Goal: Check status: Check status

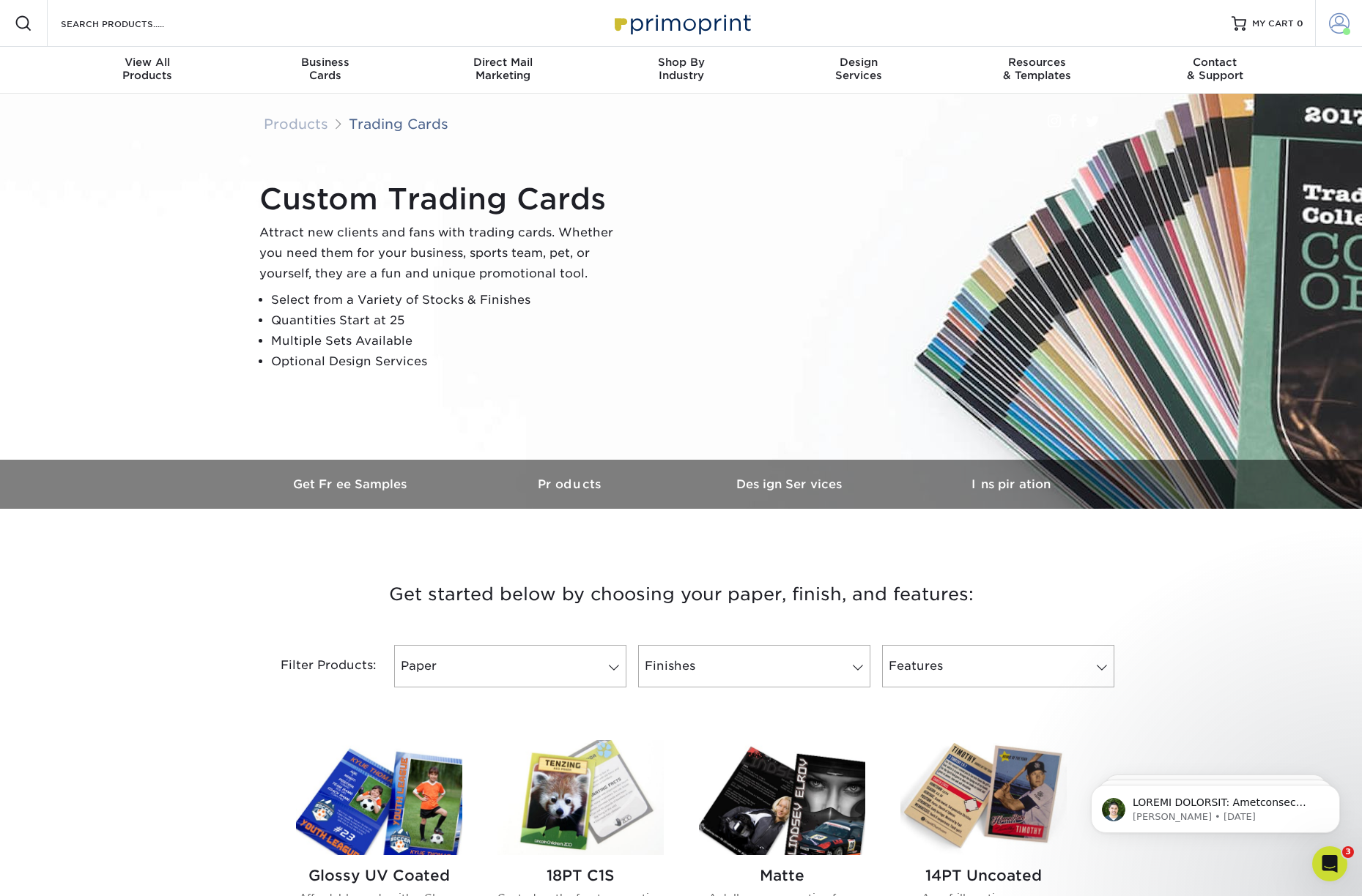
click at [1328, 20] on span at bounding box center [1338, 23] width 20 height 20
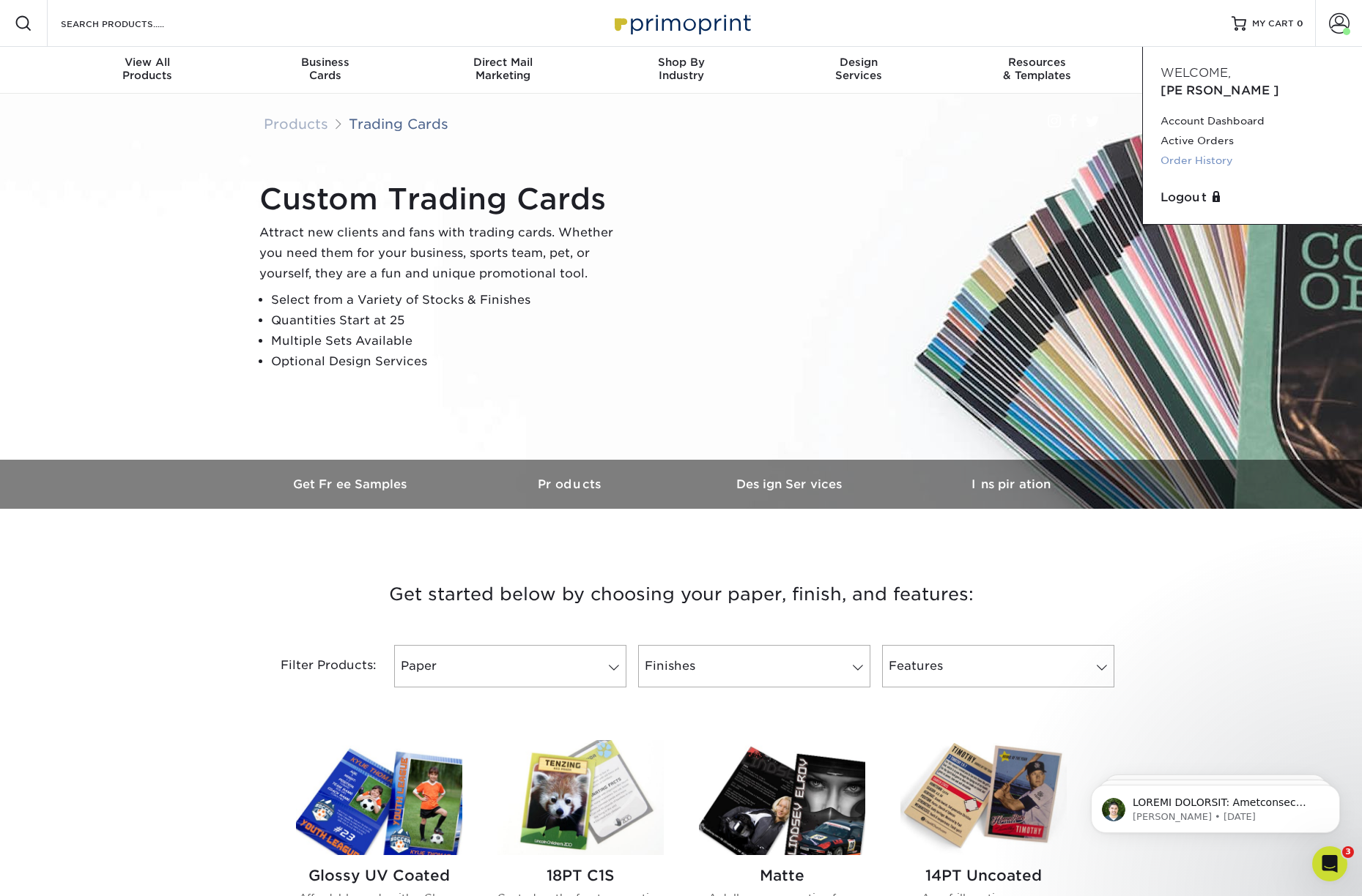
click at [1205, 151] on link "Order History" at bounding box center [1252, 161] width 184 height 20
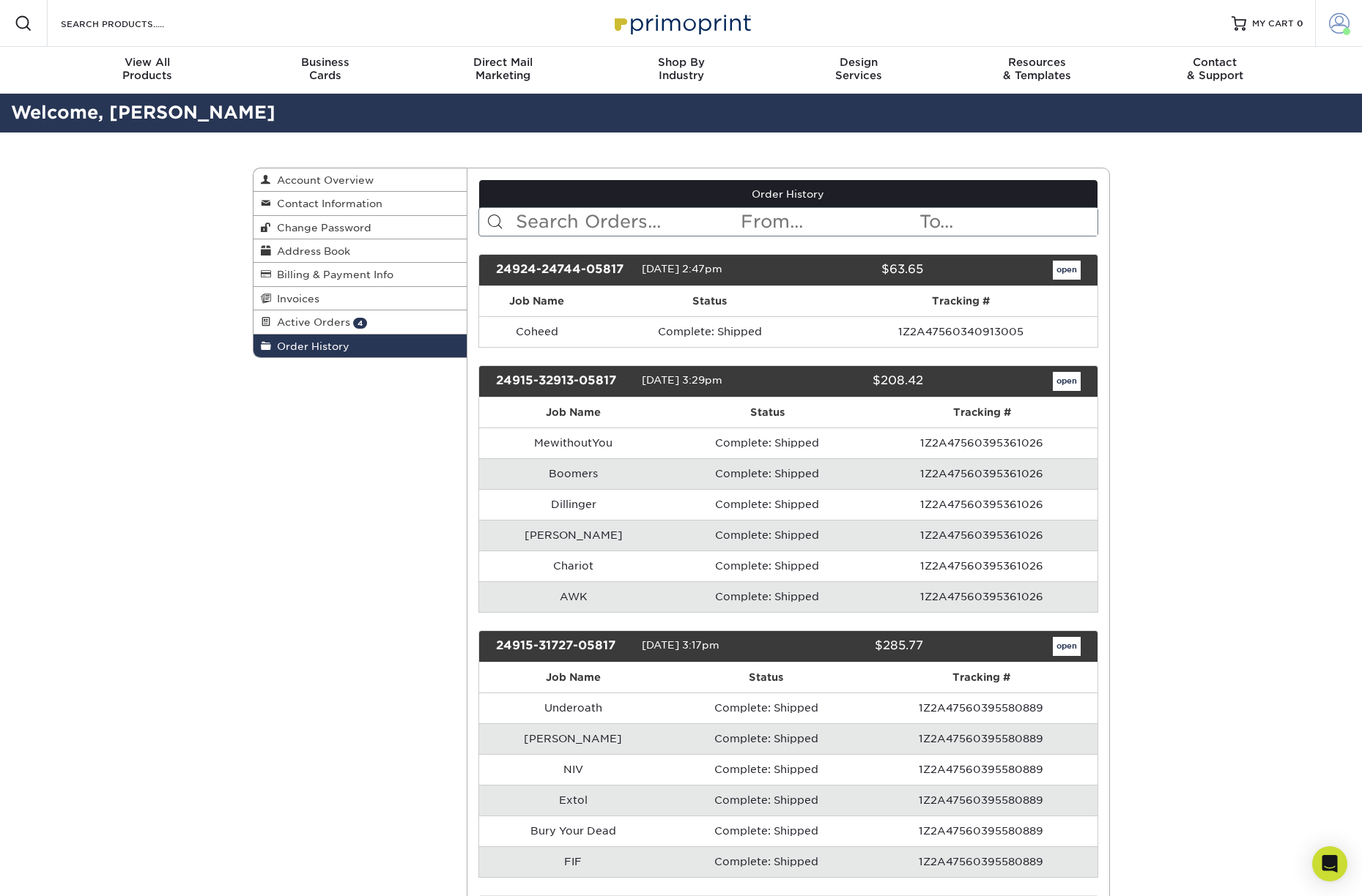
click at [1330, 23] on span at bounding box center [1338, 23] width 20 height 20
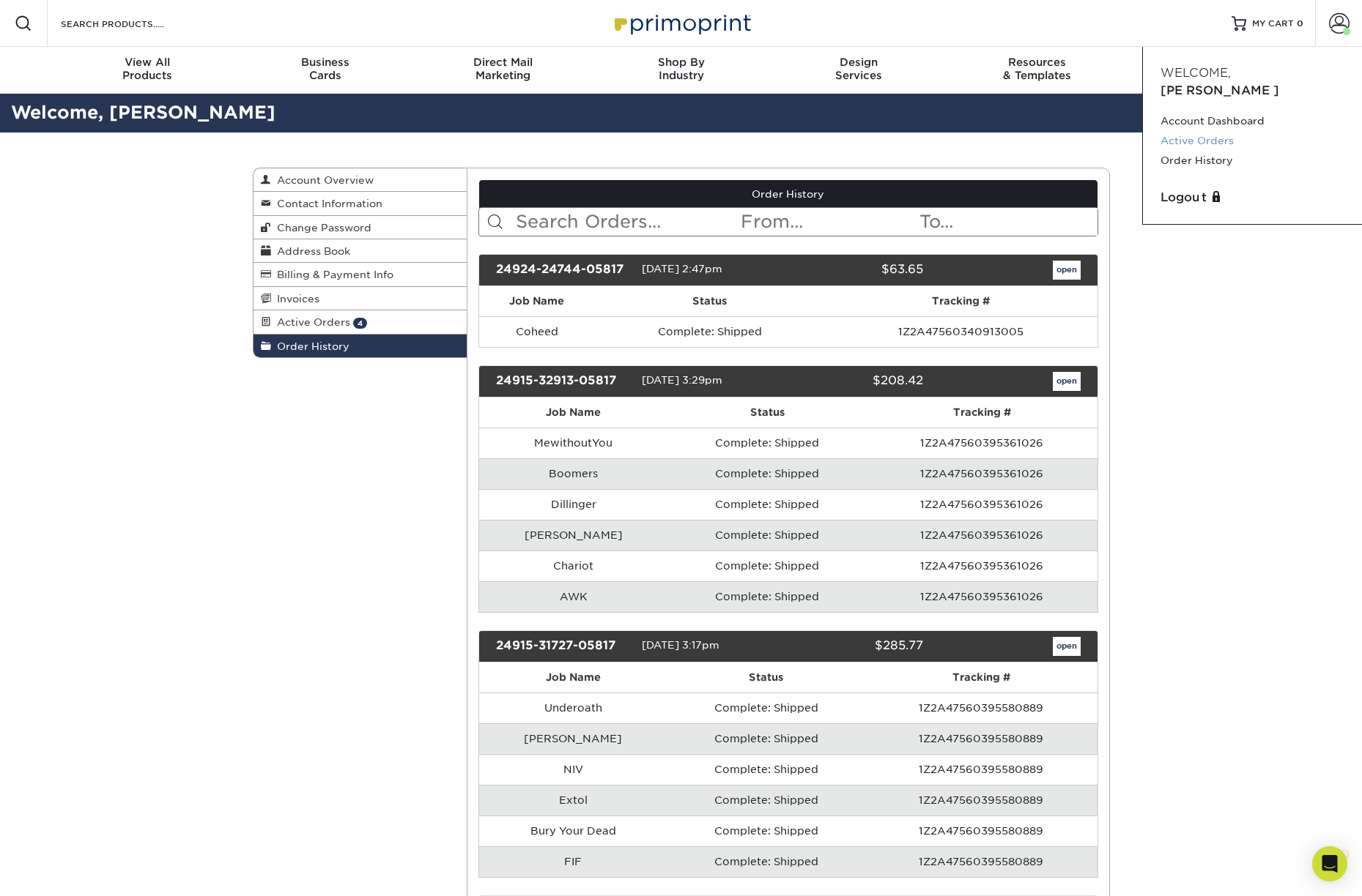
click at [1197, 131] on link "Active Orders" at bounding box center [1252, 141] width 184 height 20
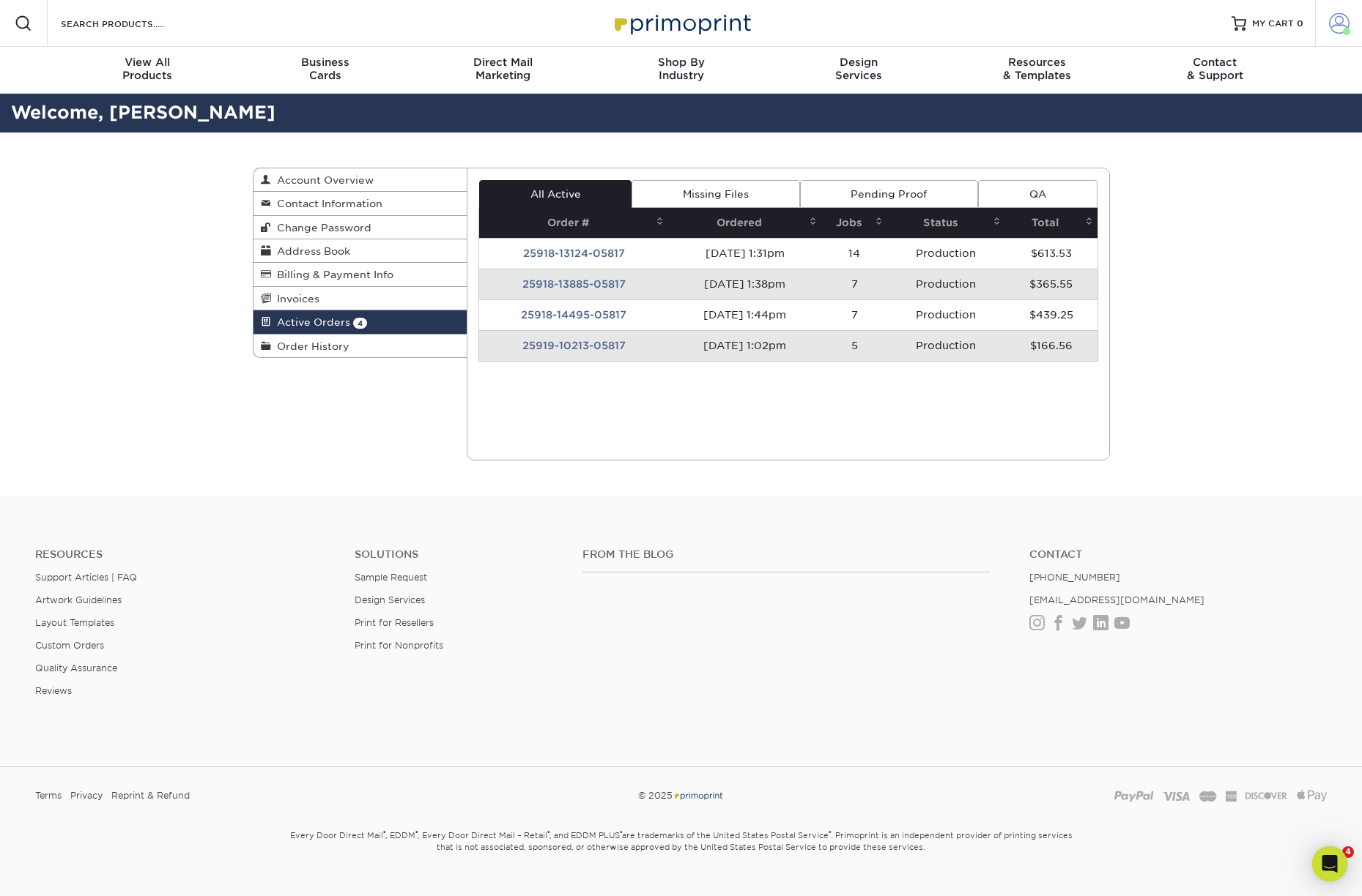
click at [1331, 23] on span at bounding box center [1338, 23] width 20 height 20
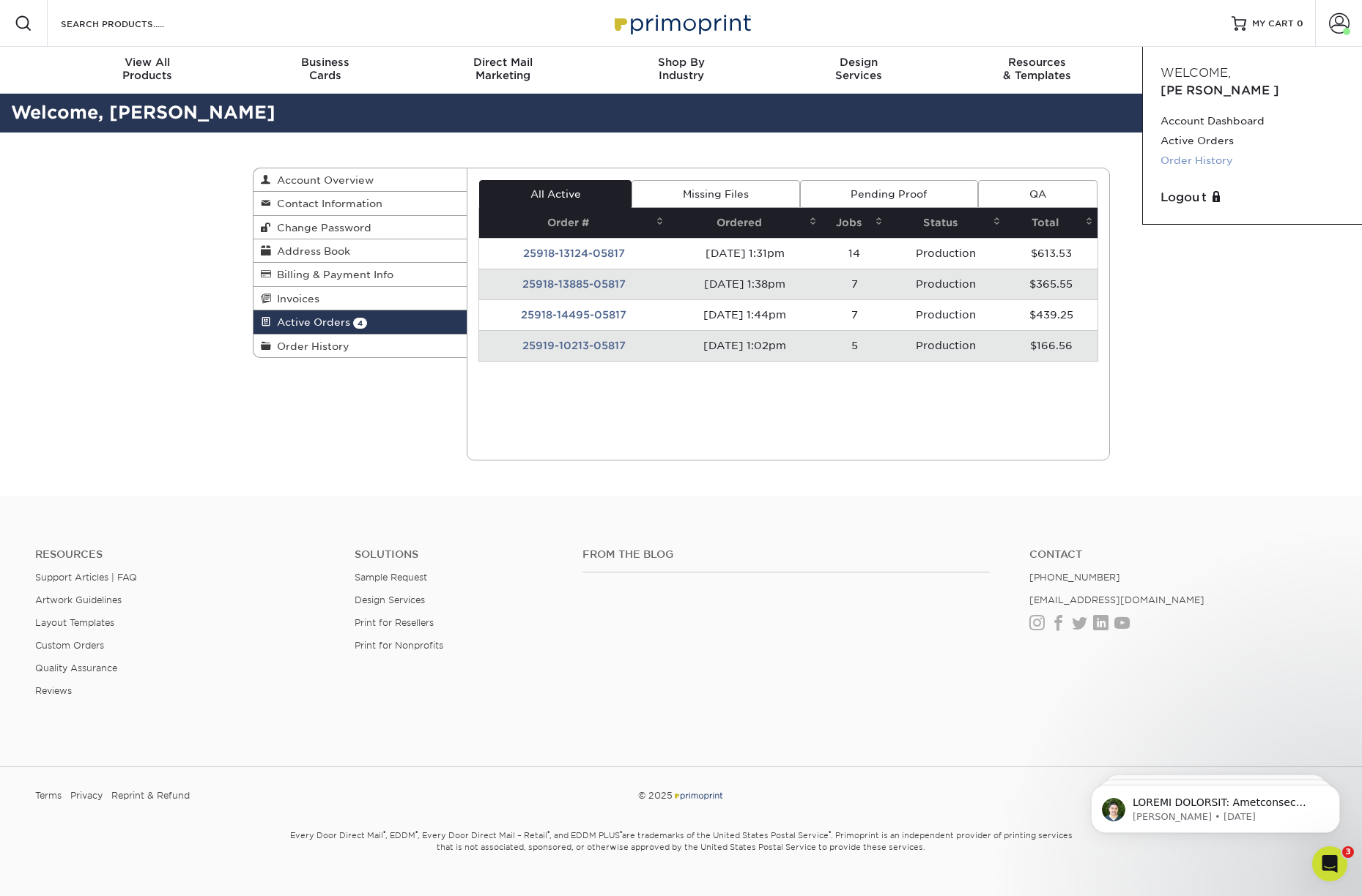
click at [1211, 151] on link "Order History" at bounding box center [1252, 161] width 184 height 20
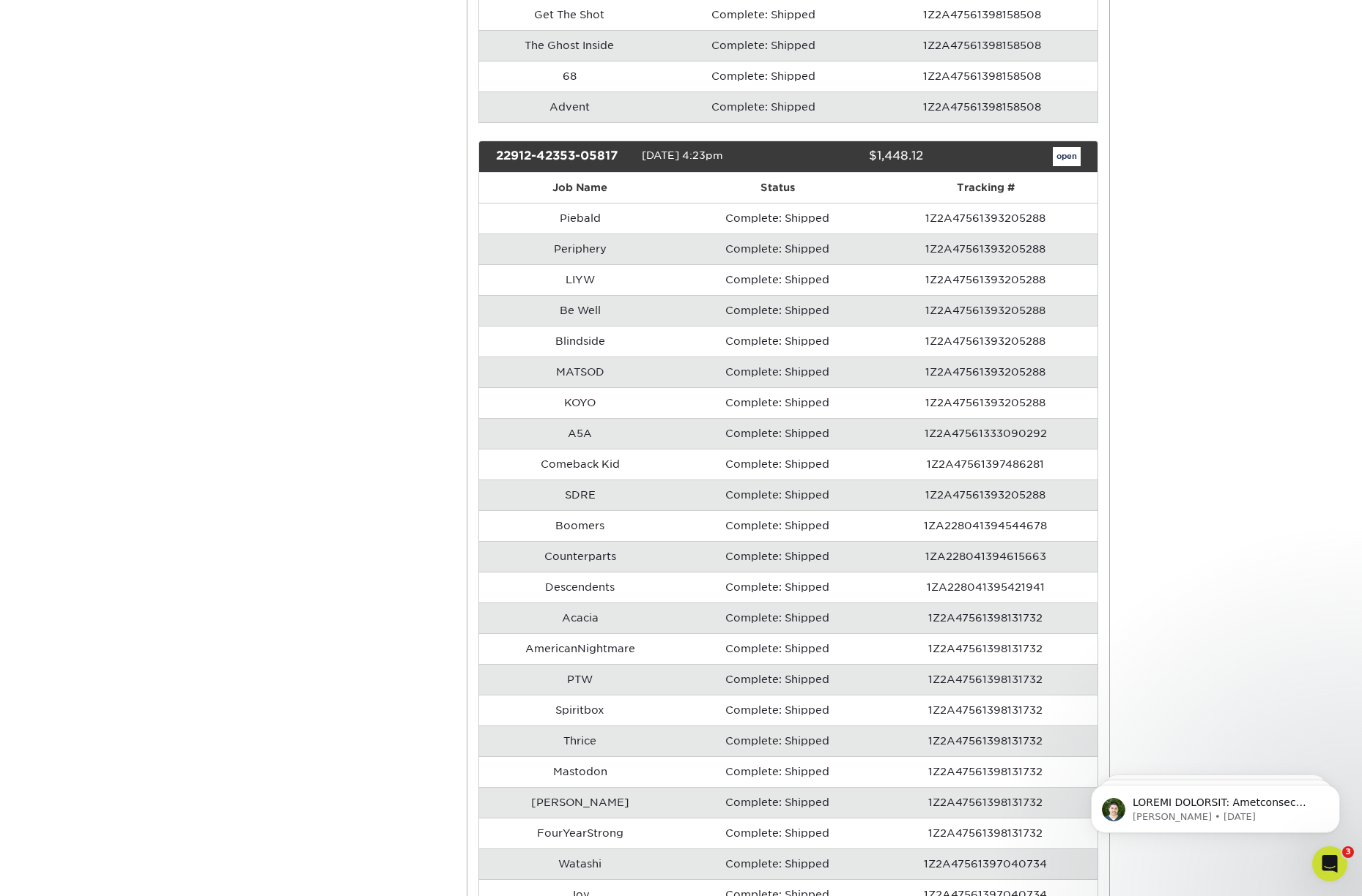
scroll to position [3398, 0]
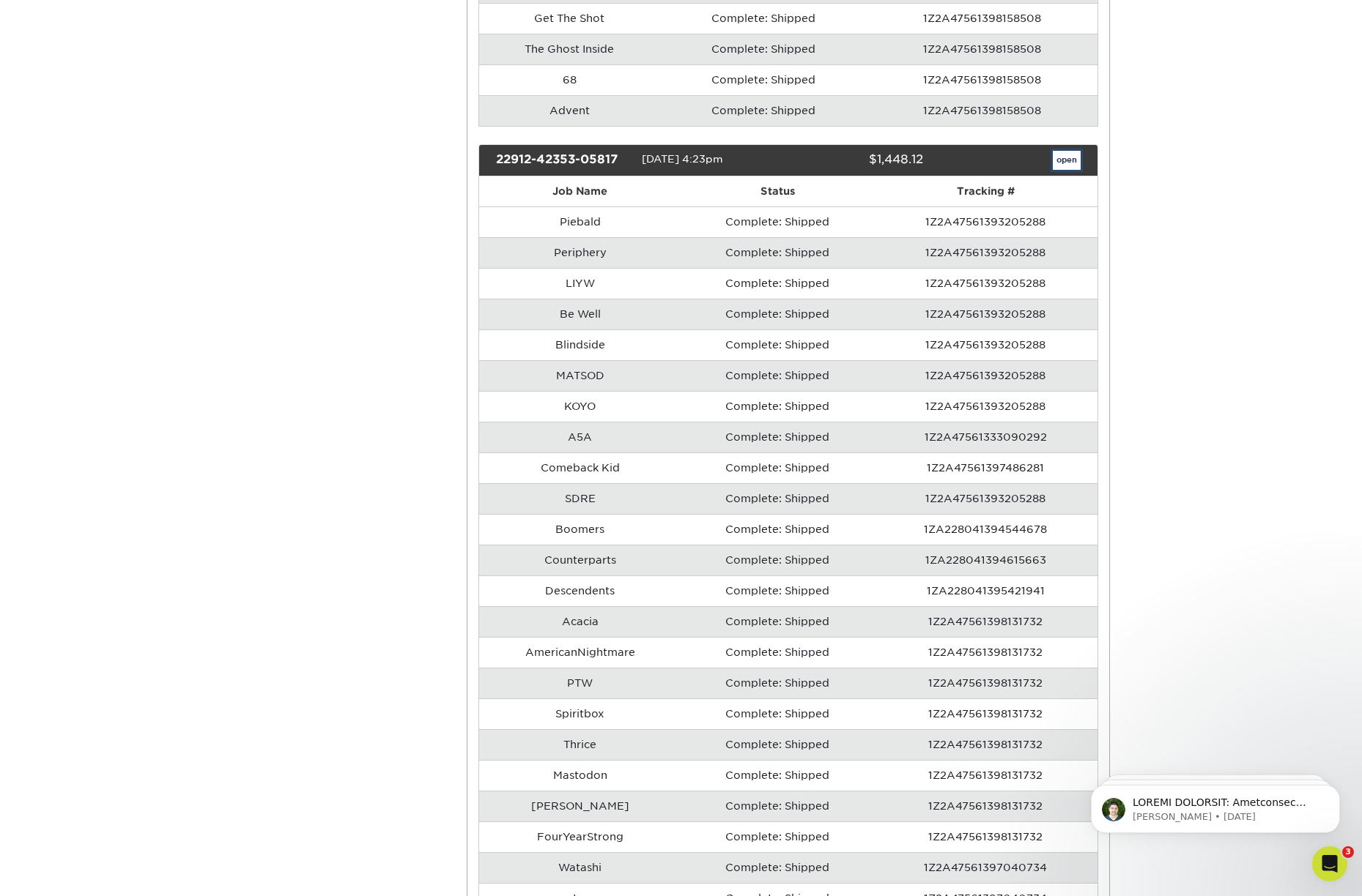
click at [1060, 162] on link "open" at bounding box center [1067, 160] width 28 height 19
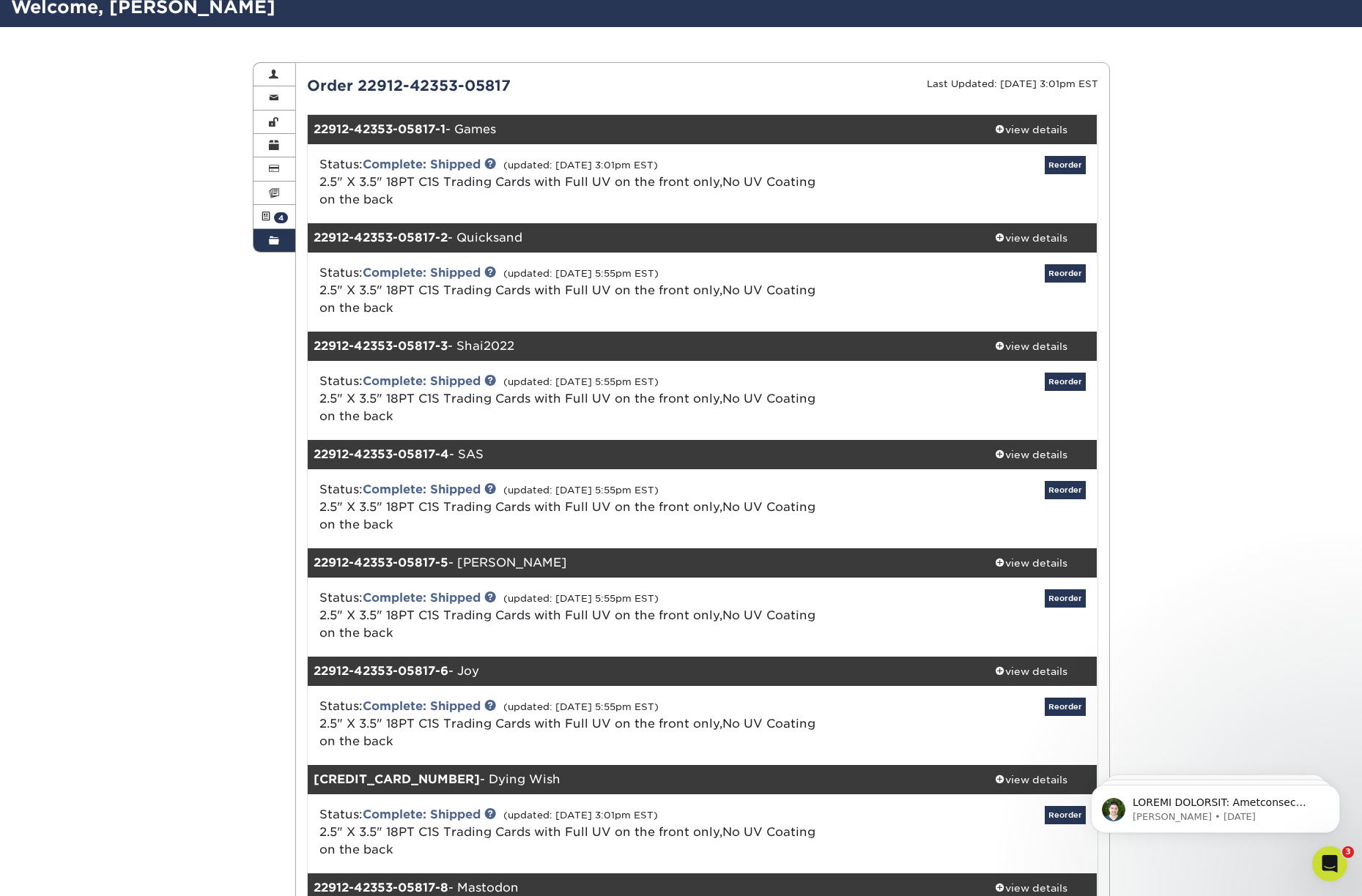
scroll to position [108, 0]
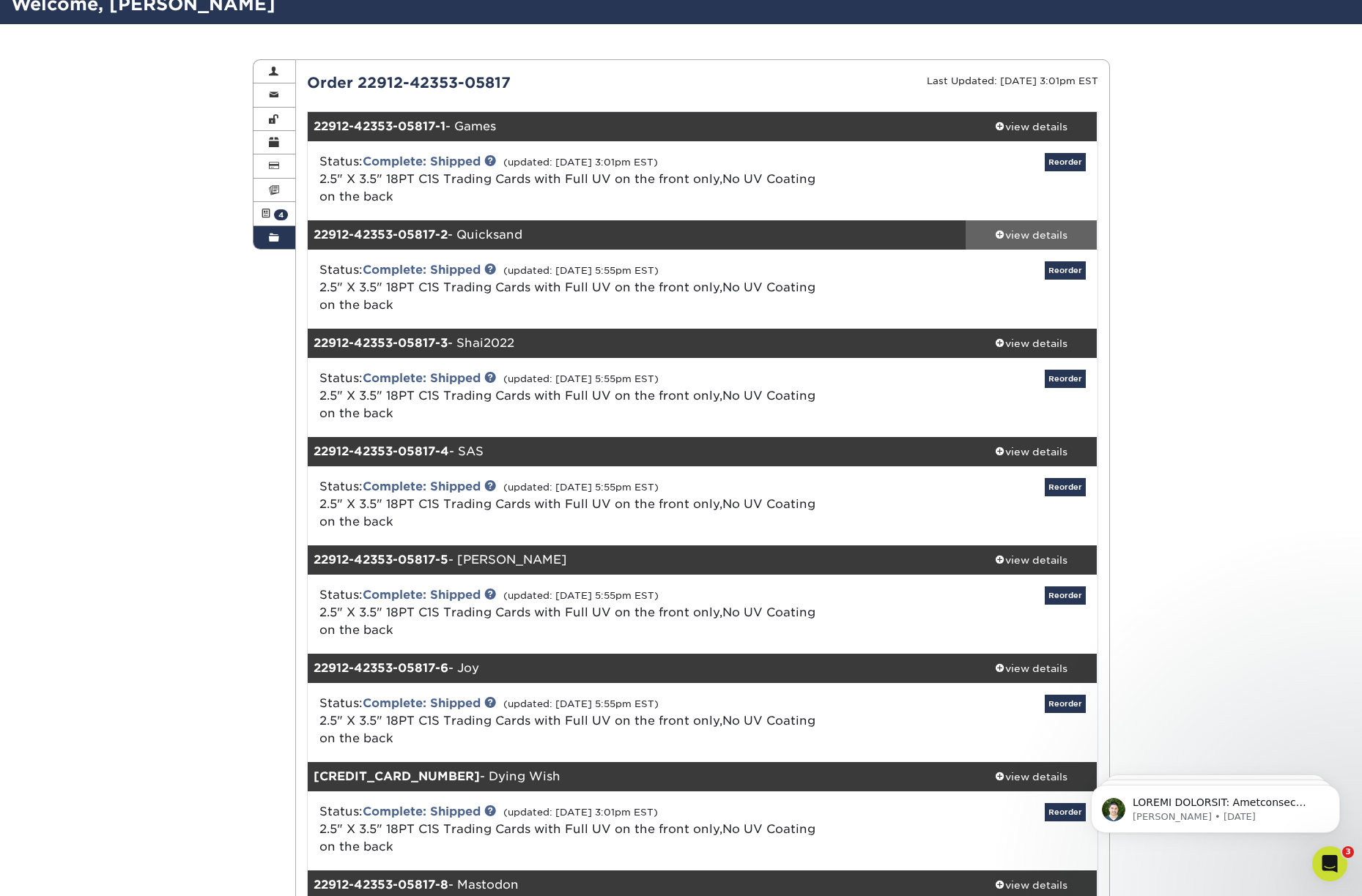
click at [1012, 233] on div "view details" at bounding box center [1031, 235] width 132 height 15
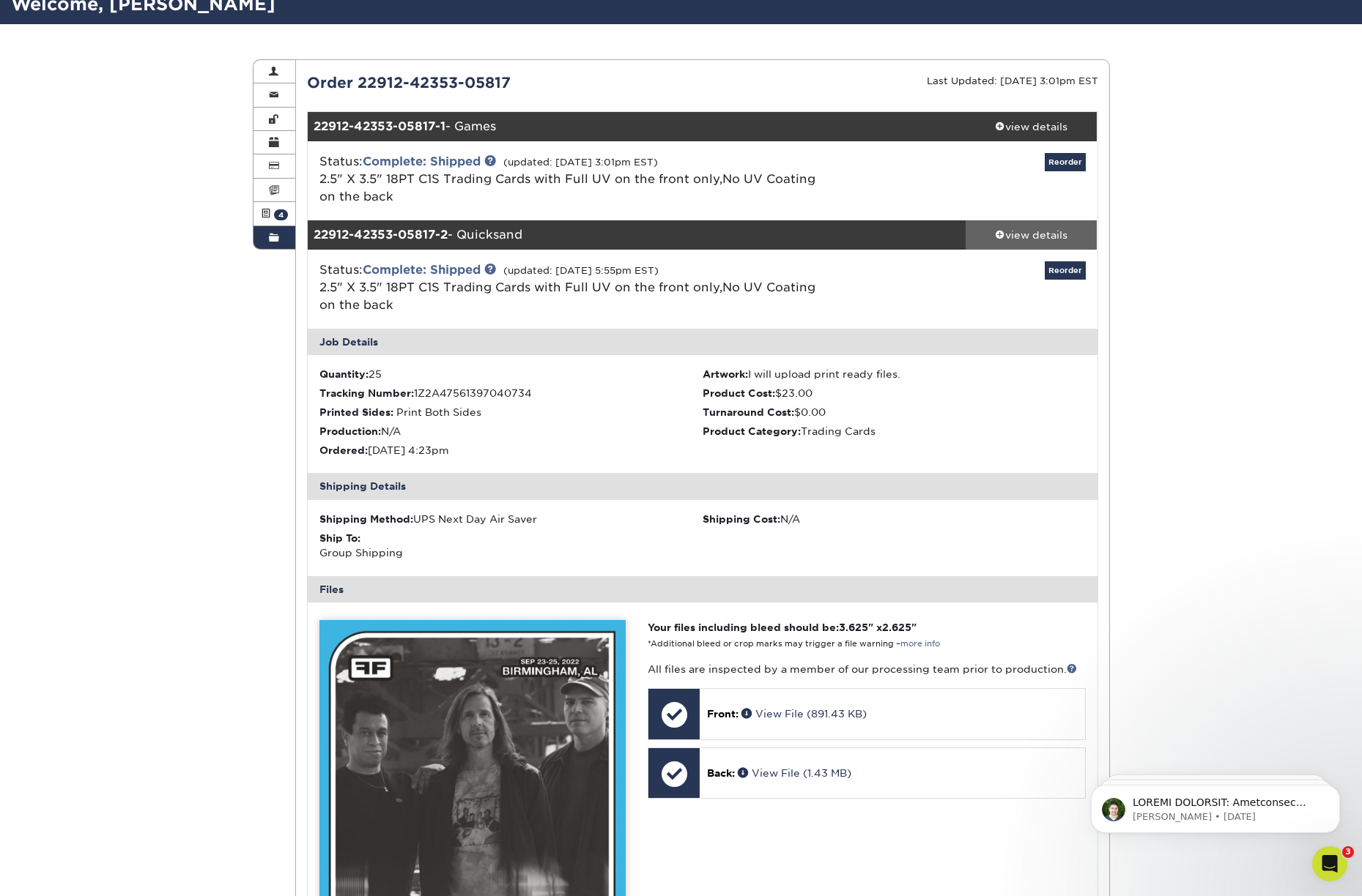
click at [1013, 233] on div "view details" at bounding box center [1031, 235] width 132 height 15
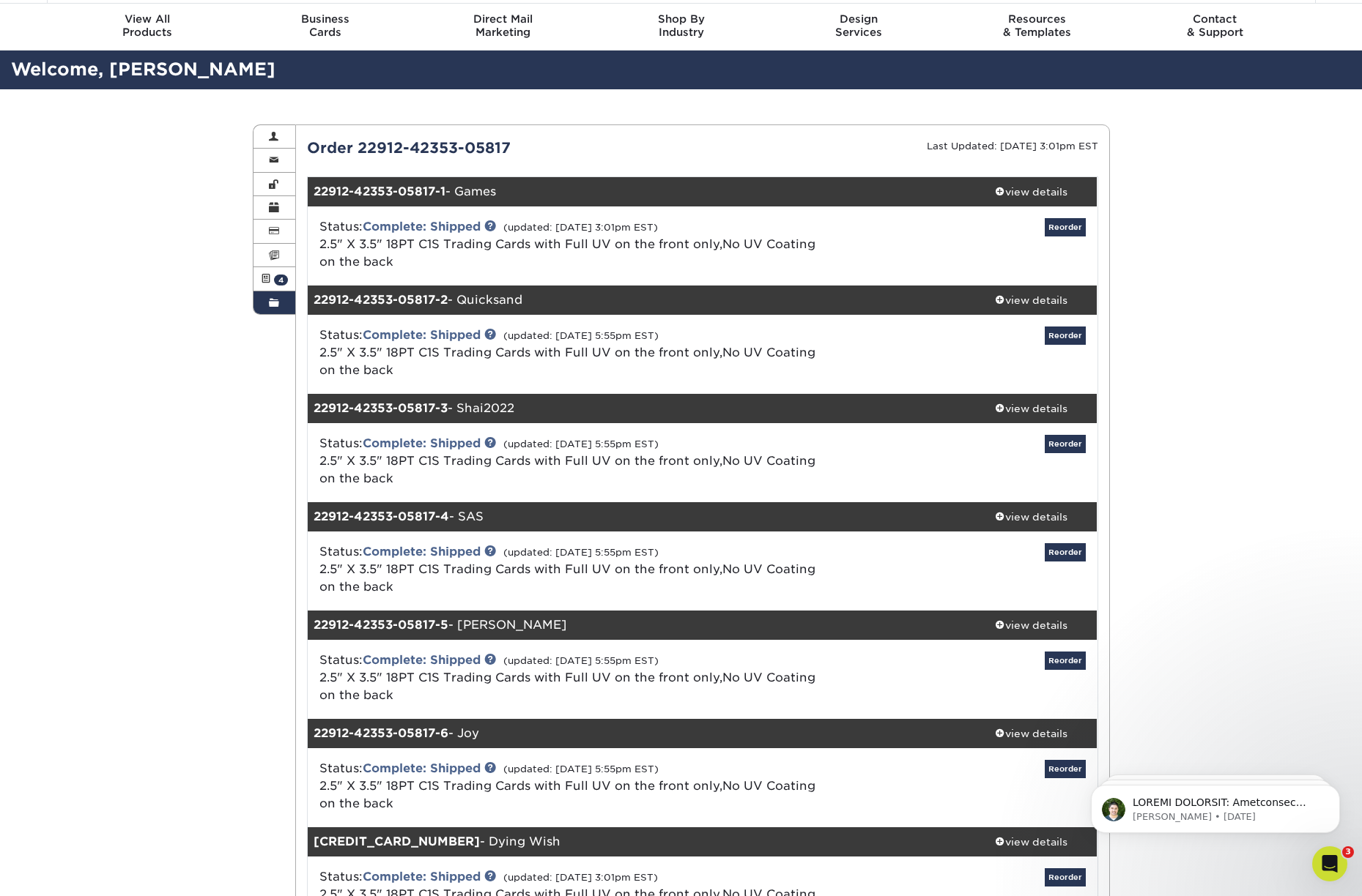
scroll to position [0, 0]
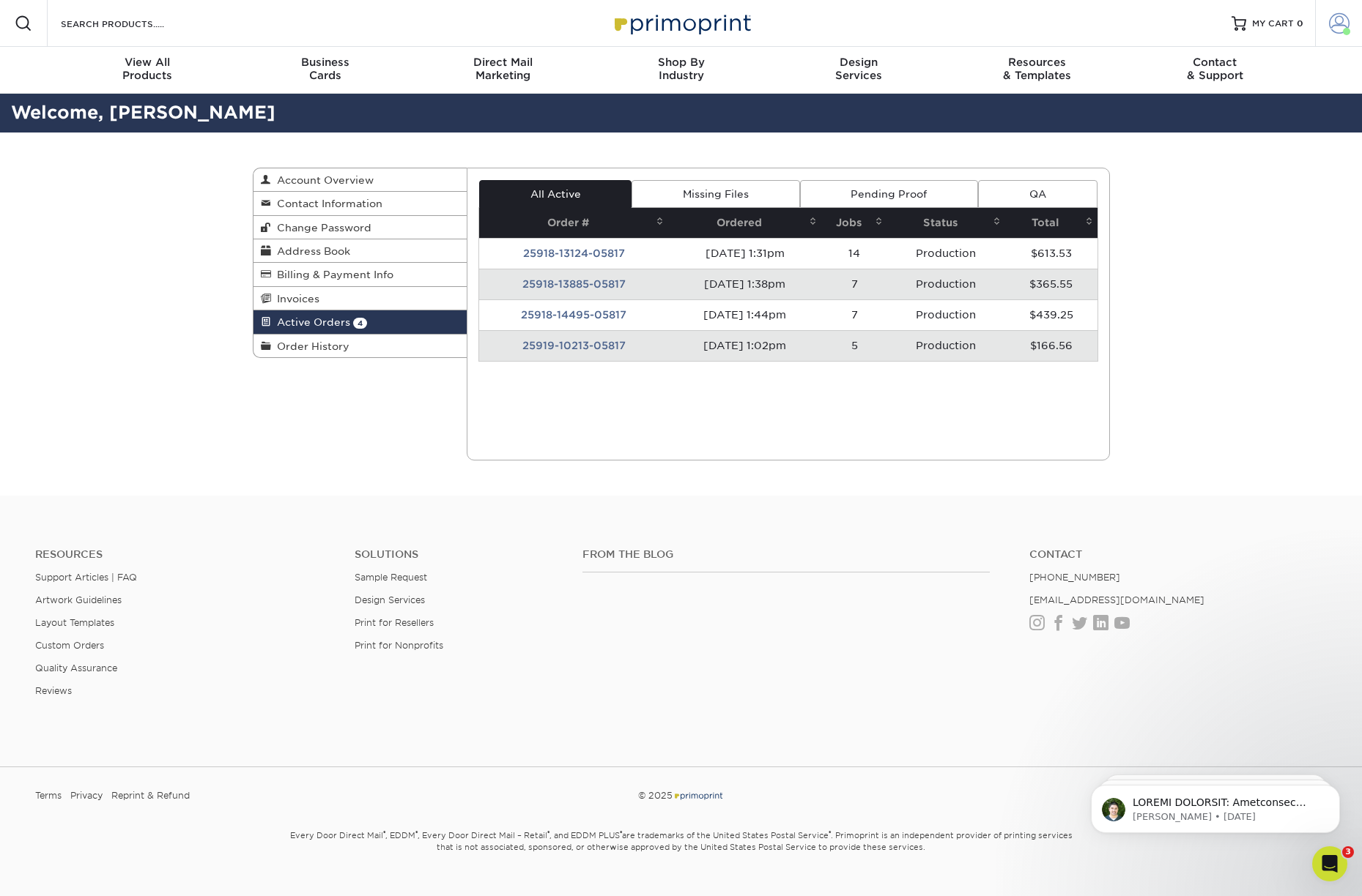
click at [1333, 26] on span at bounding box center [1338, 23] width 20 height 20
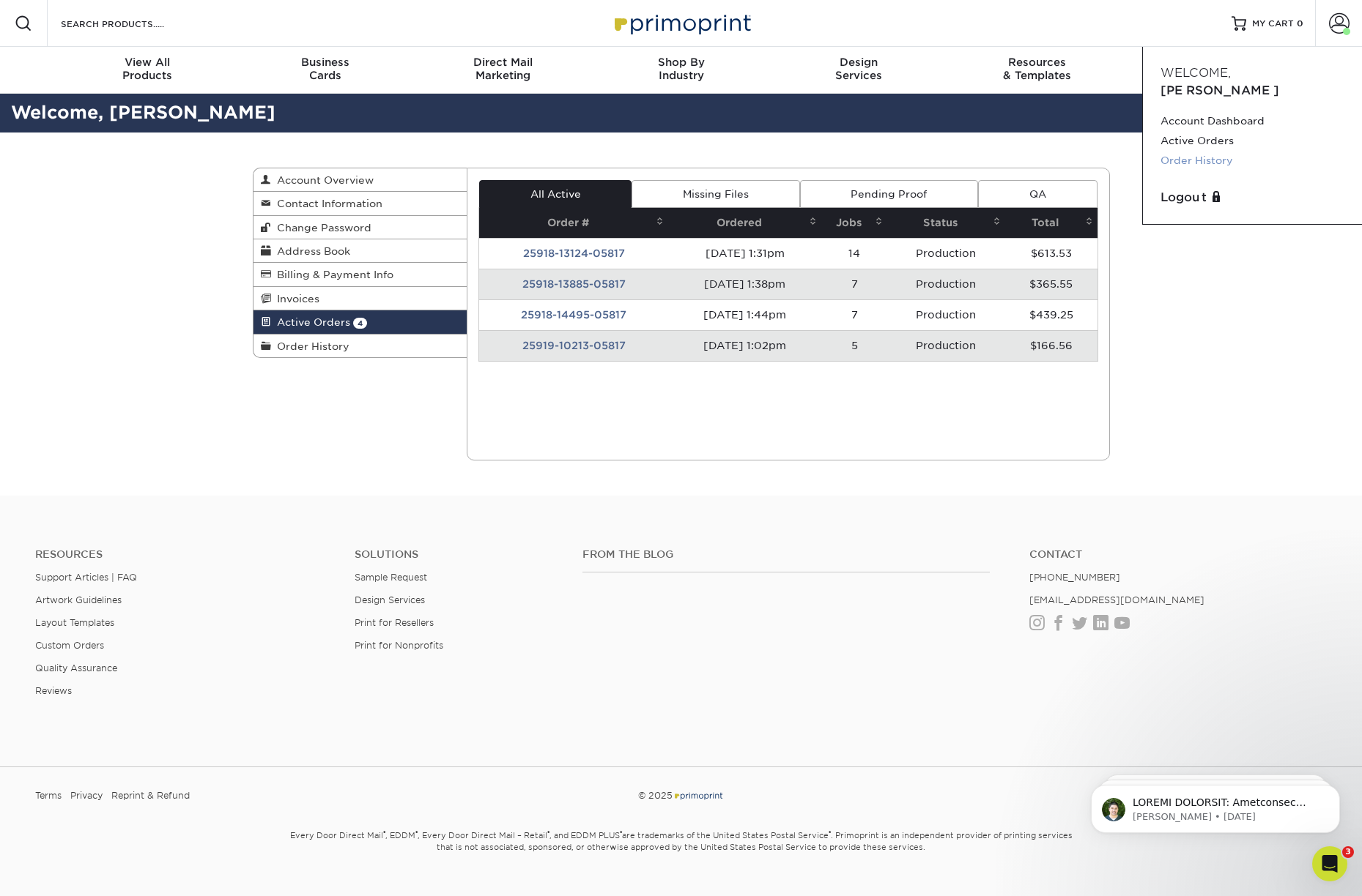
click at [1209, 151] on link "Order History" at bounding box center [1252, 161] width 184 height 20
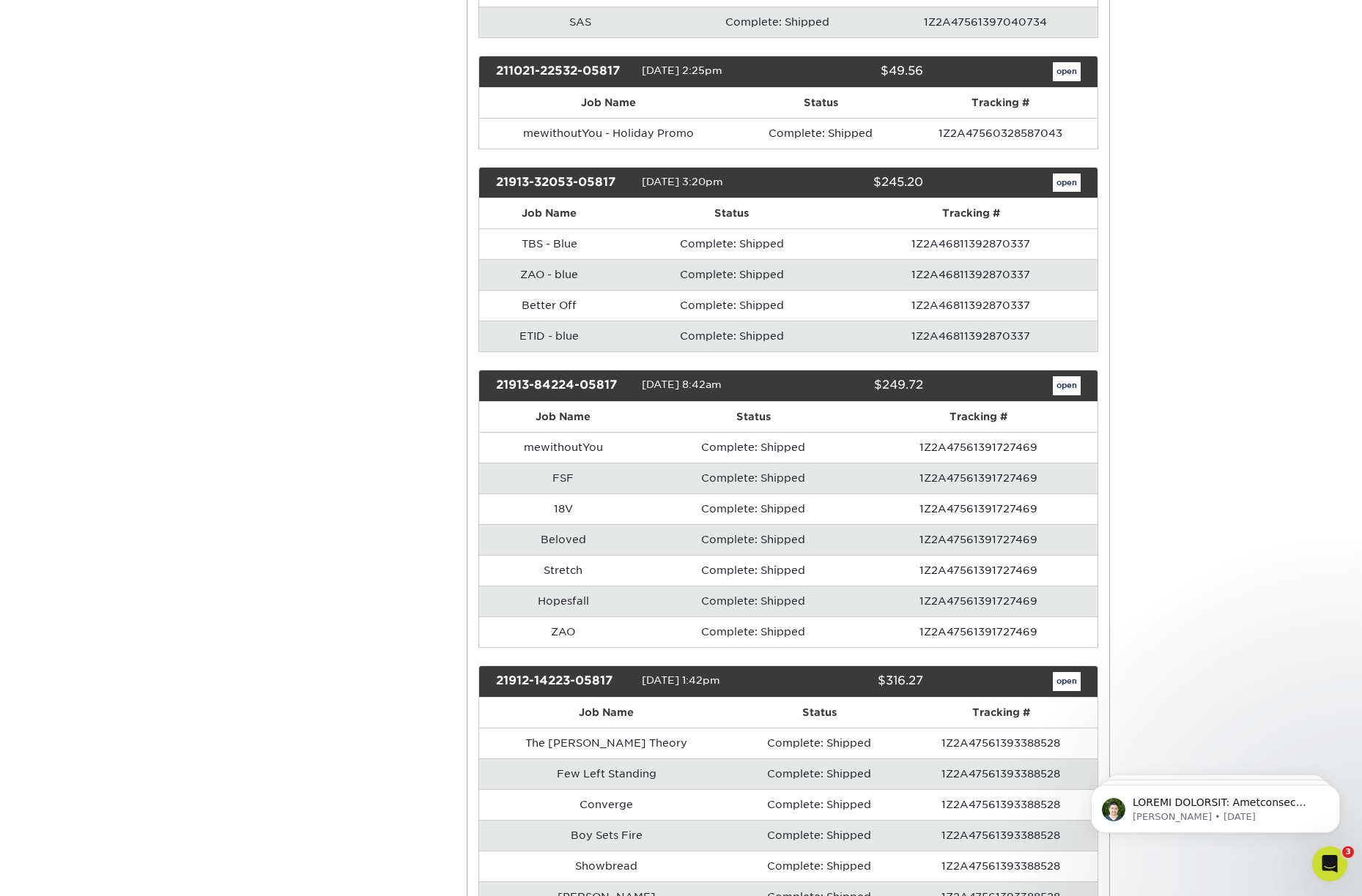
scroll to position [4426, 0]
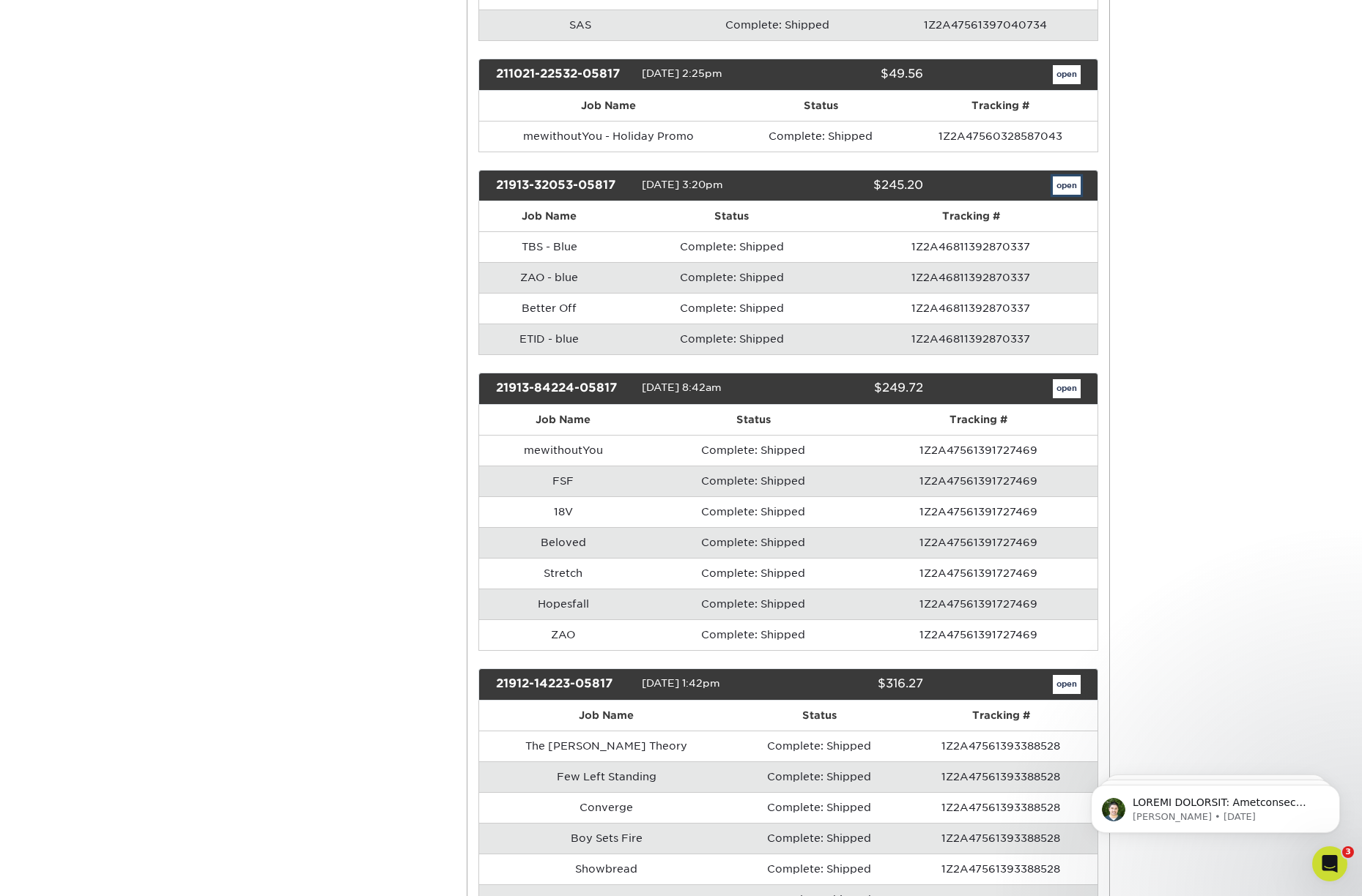
click at [1067, 189] on link "open" at bounding box center [1067, 185] width 28 height 19
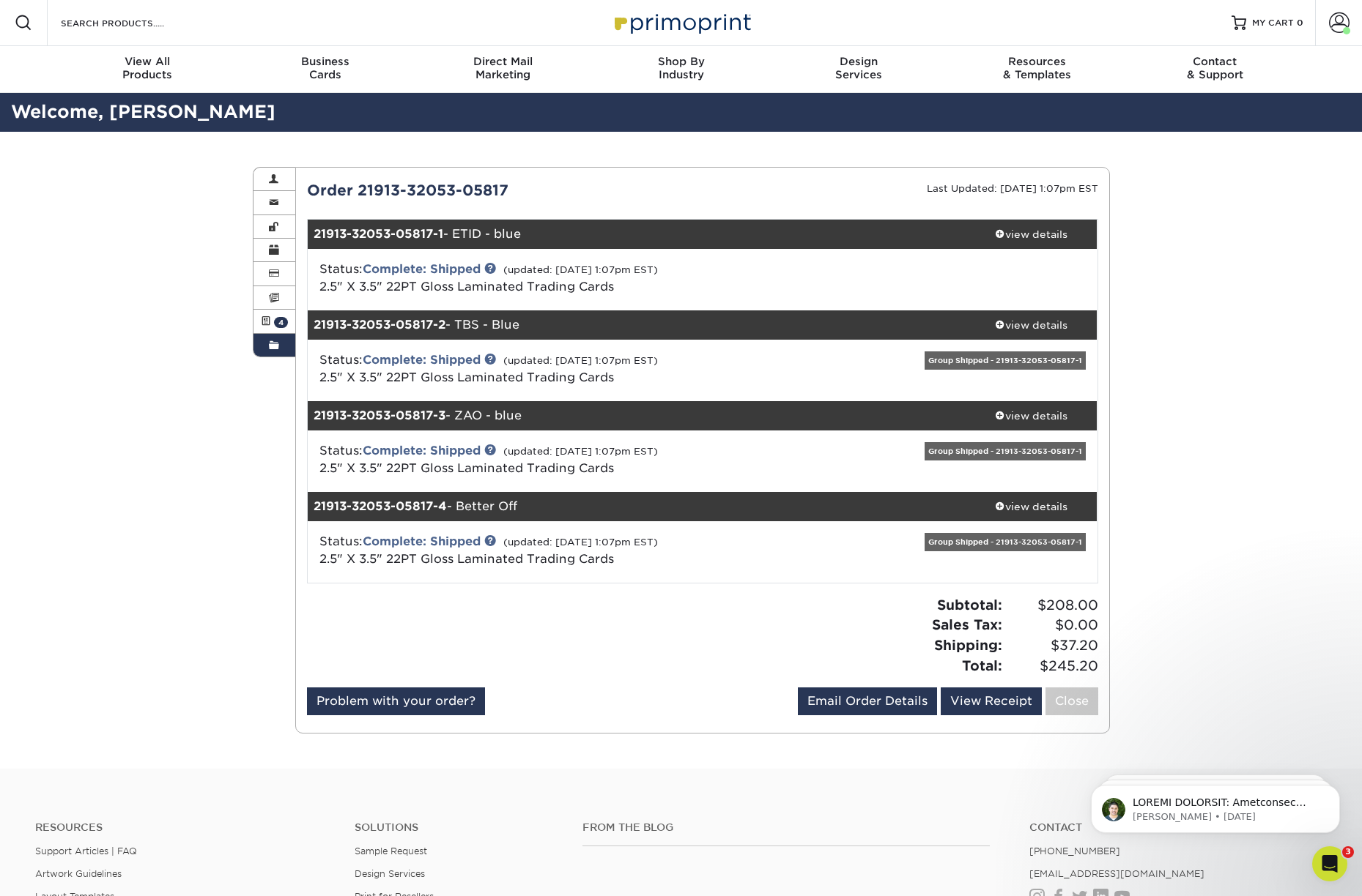
scroll to position [0, 0]
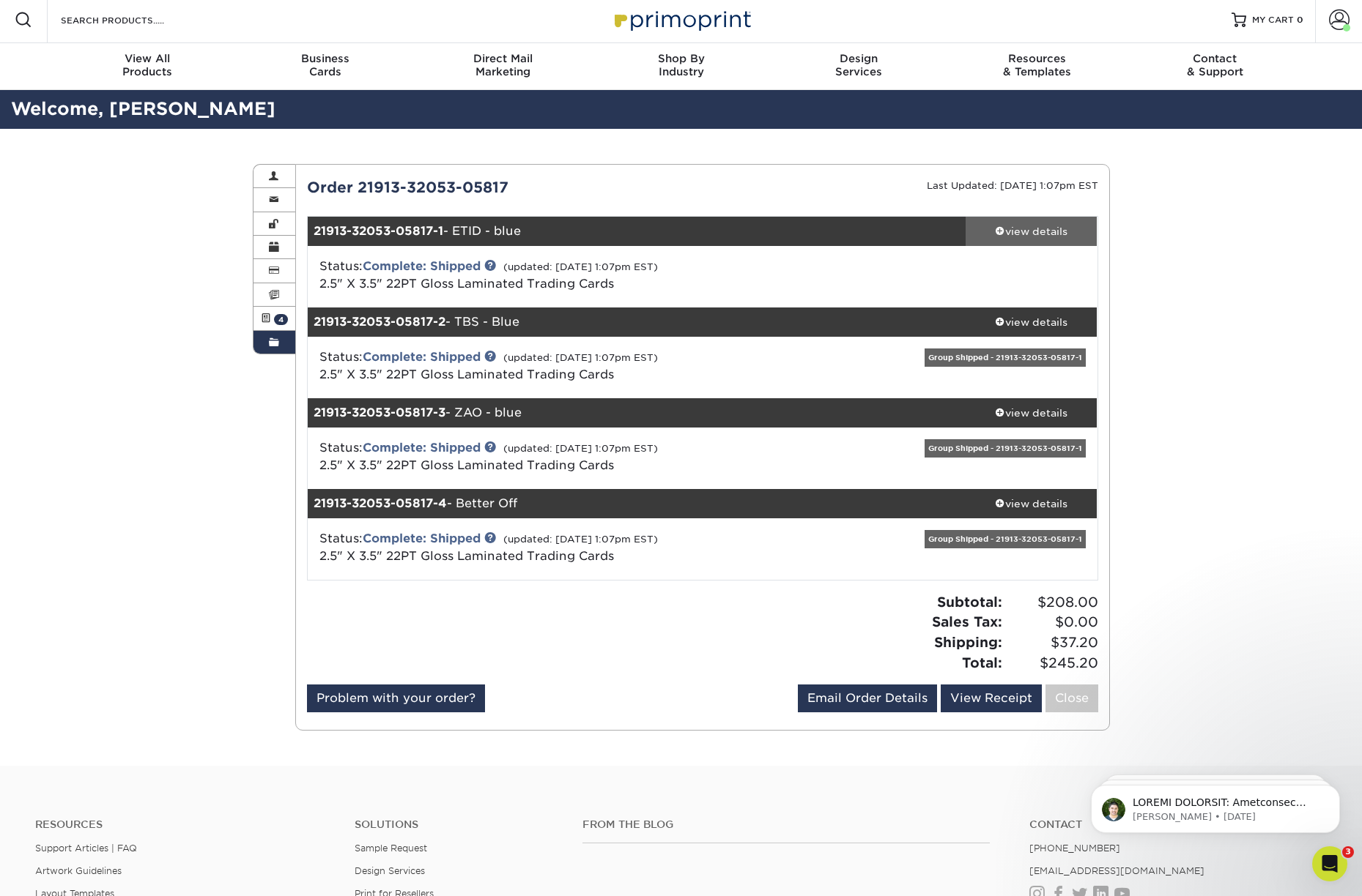
click at [1023, 232] on div "view details" at bounding box center [1031, 231] width 132 height 15
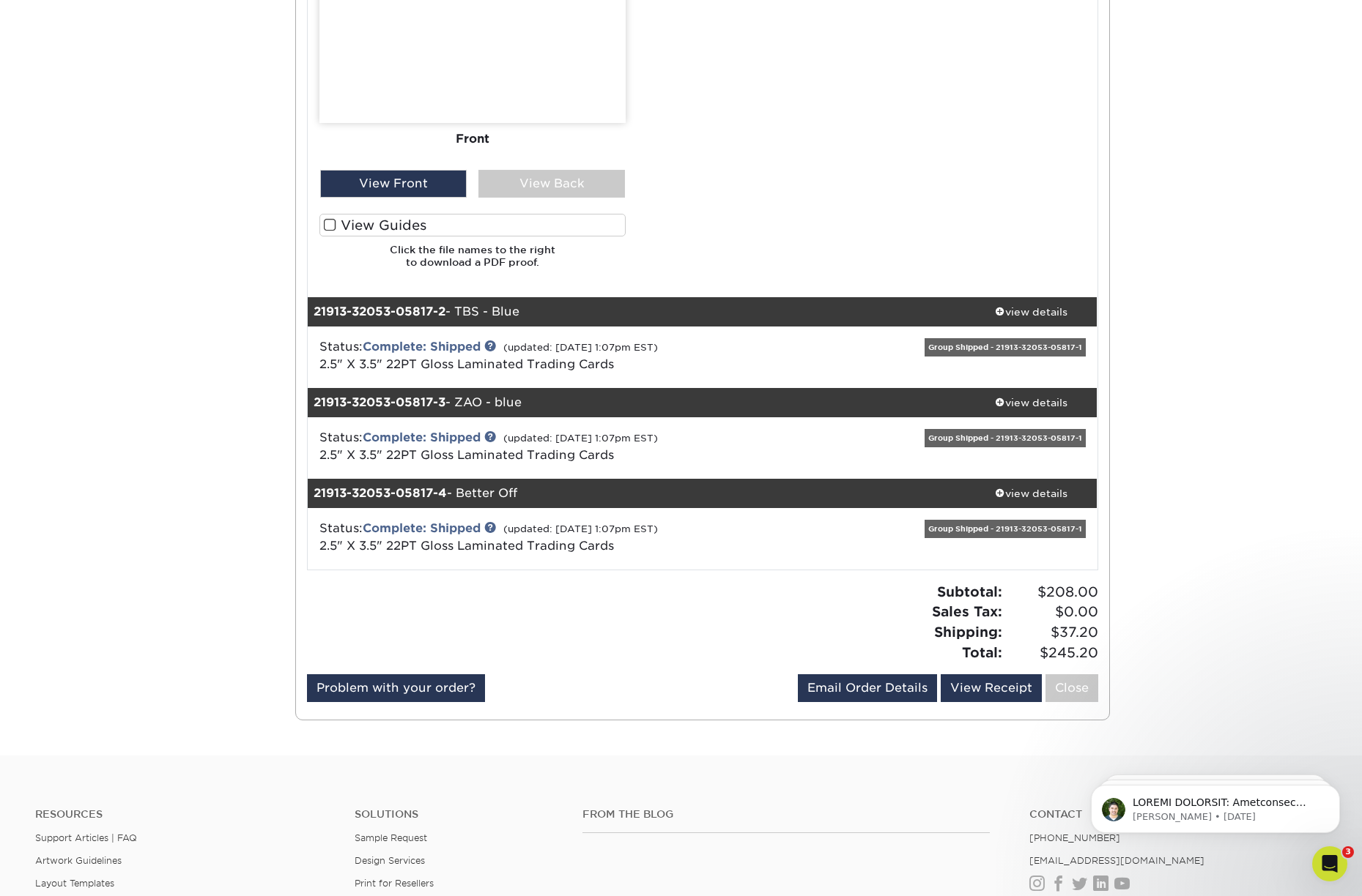
scroll to position [976, 0]
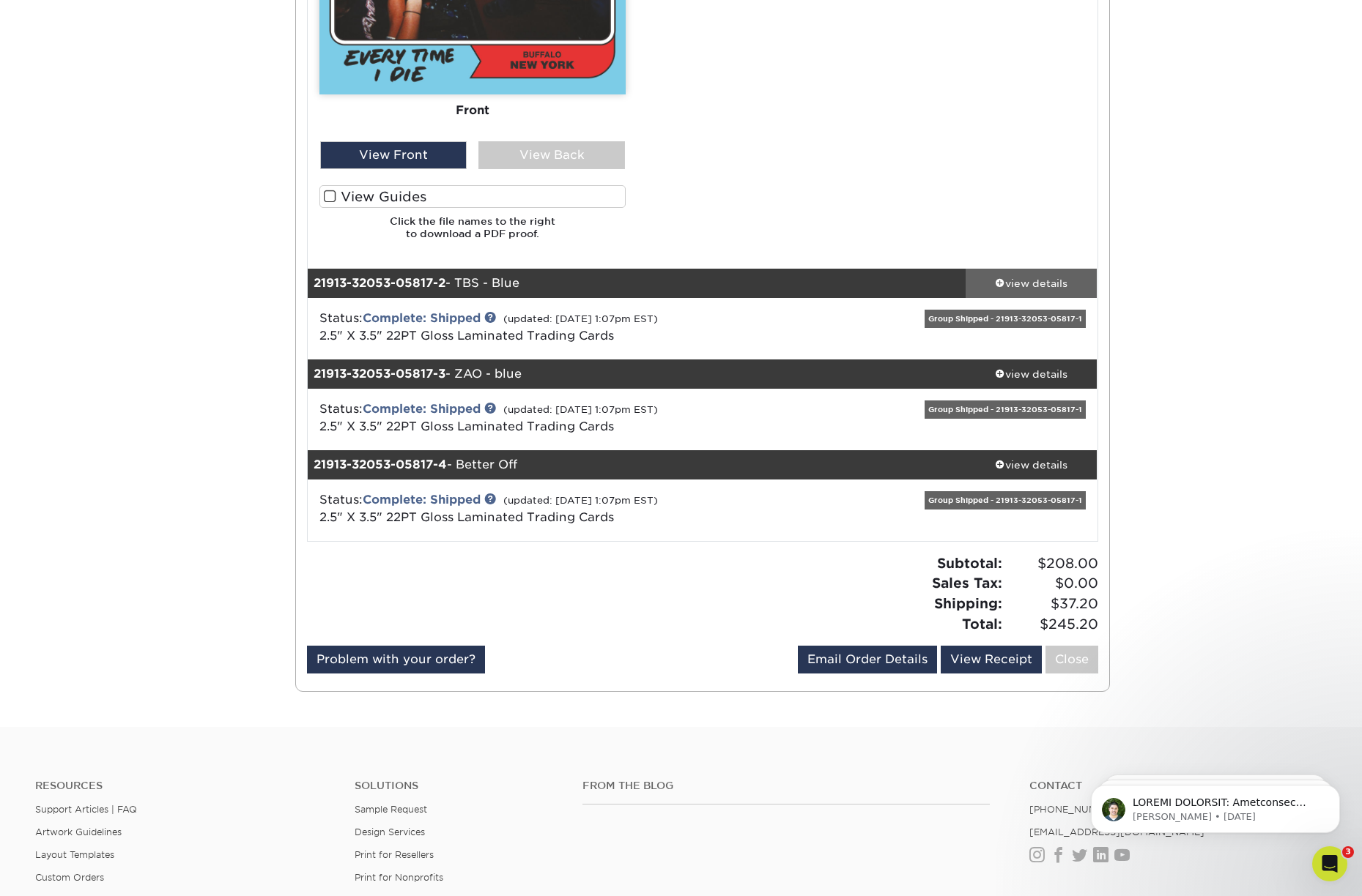
click at [1015, 284] on div "view details" at bounding box center [1031, 284] width 132 height 15
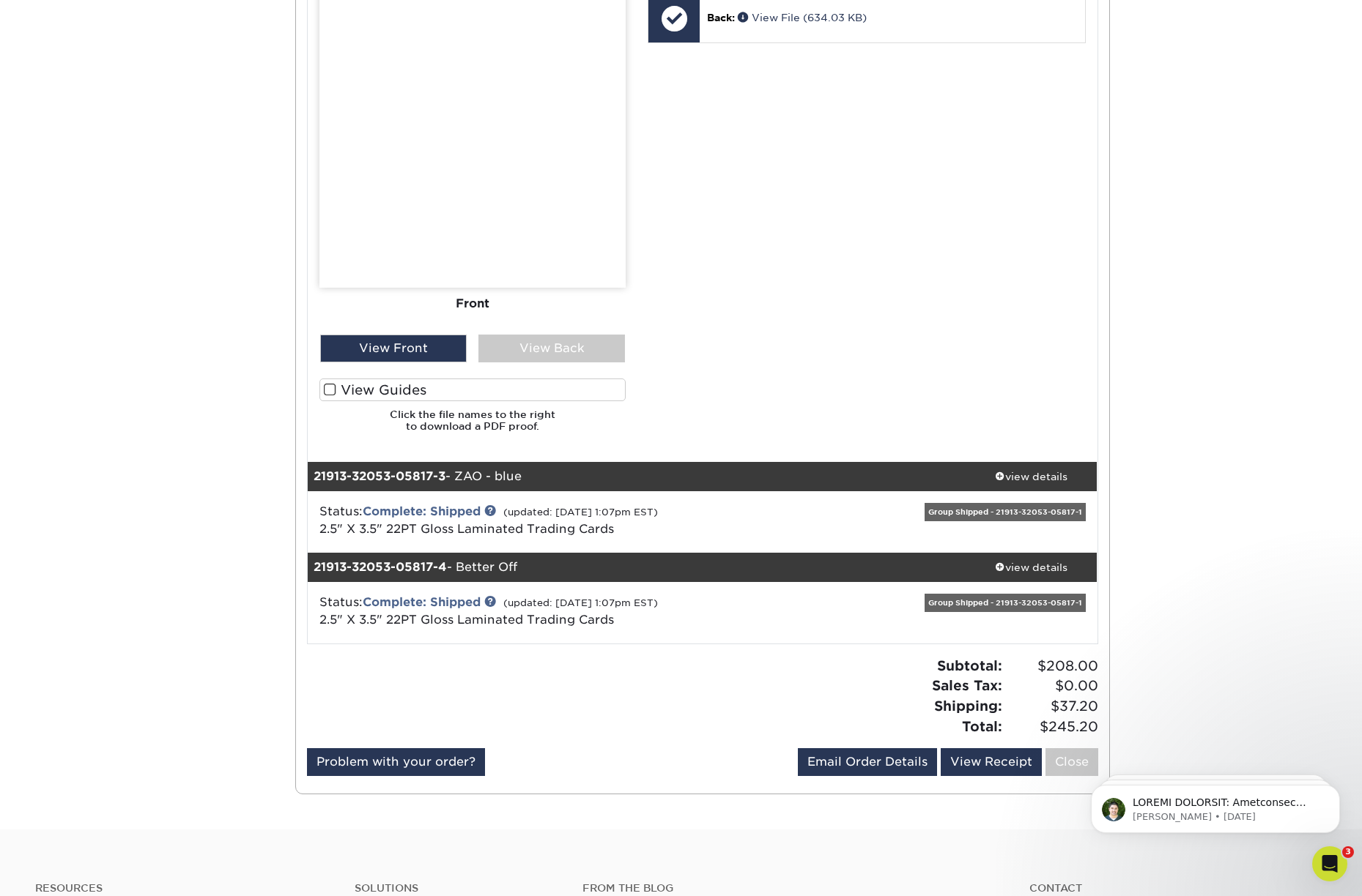
scroll to position [1790, 0]
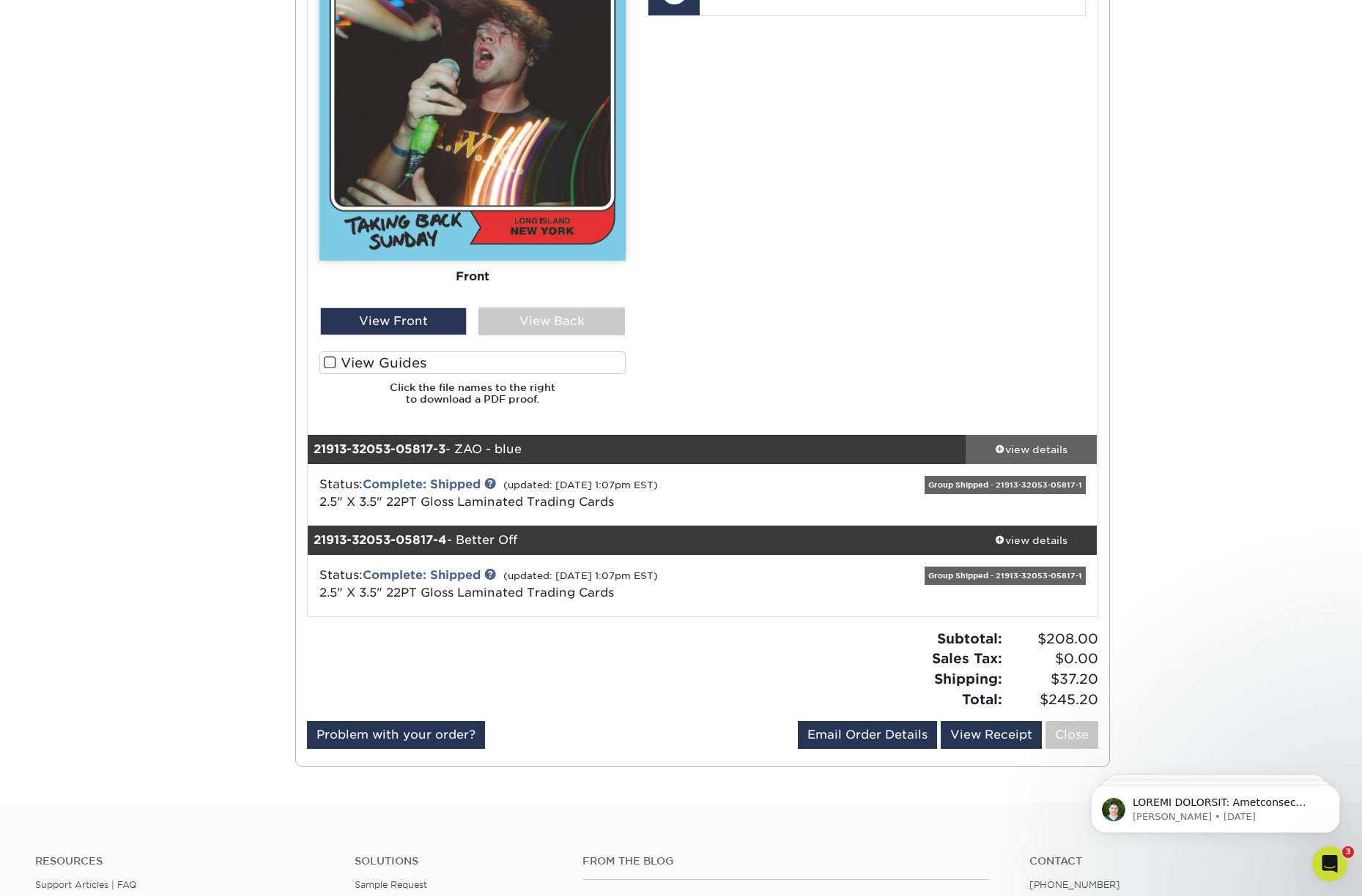
click at [1023, 443] on div "view details" at bounding box center [1031, 450] width 132 height 15
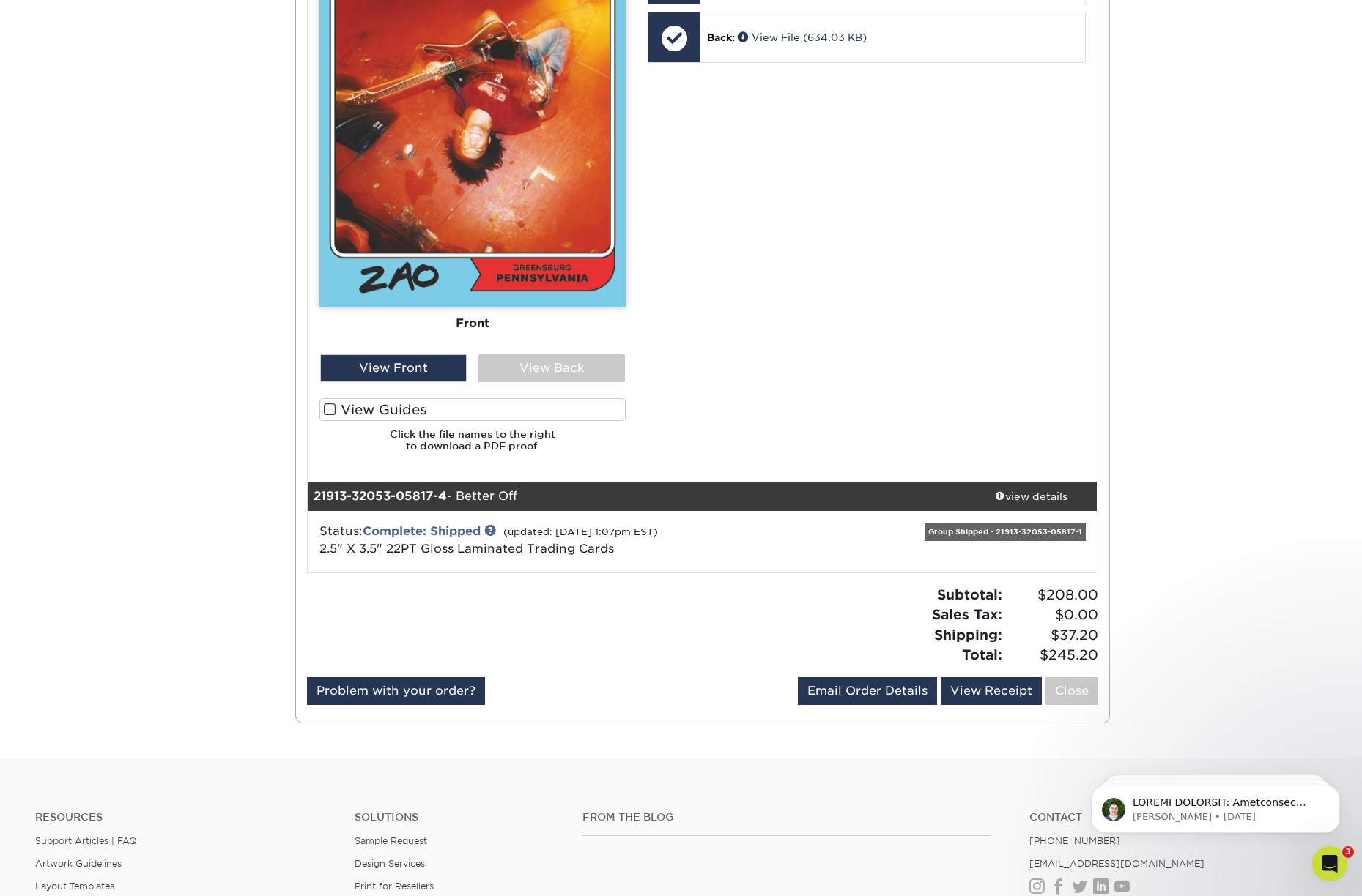
scroll to position [2732, 0]
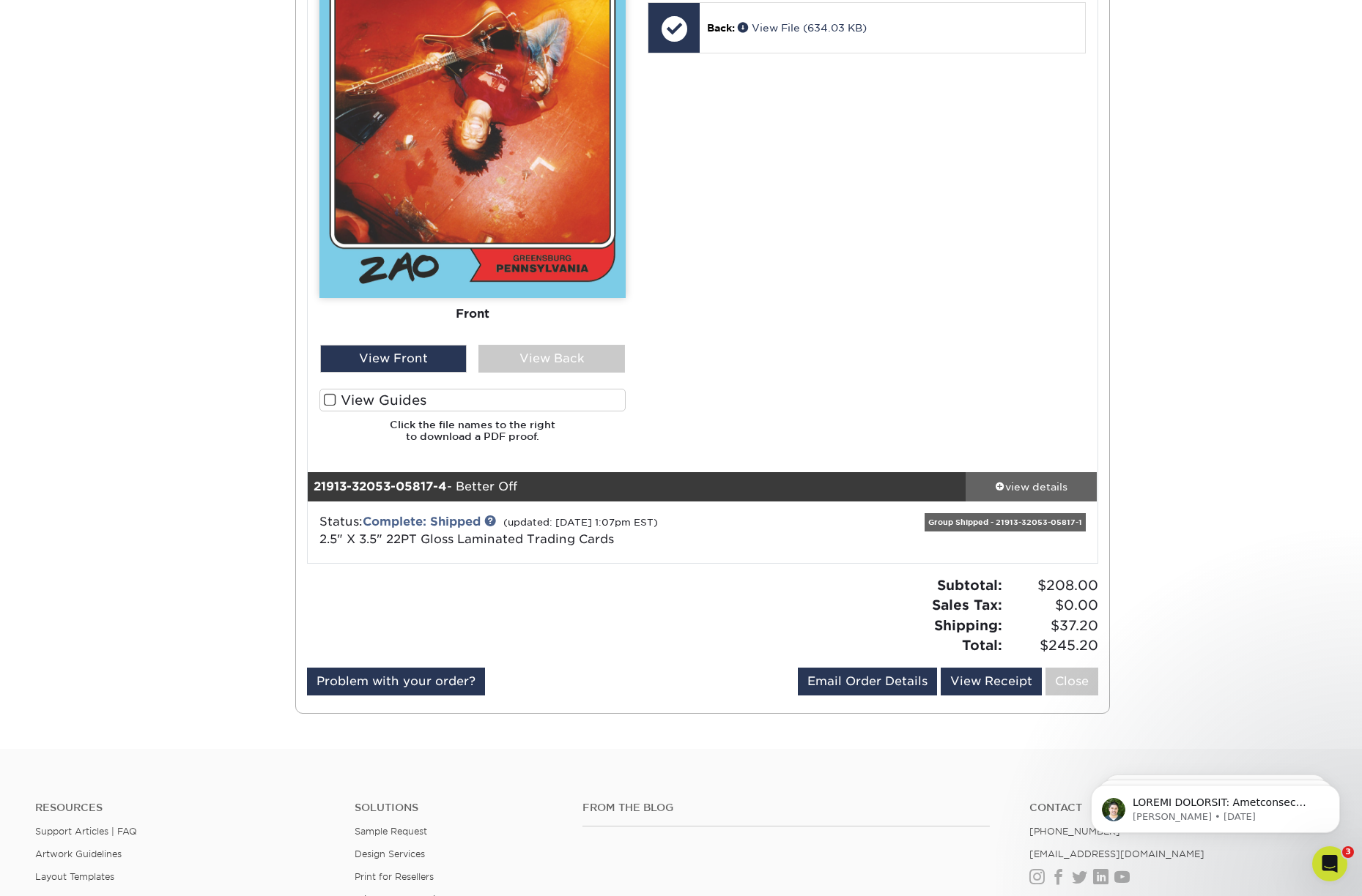
click at [1019, 487] on div "view details" at bounding box center [1031, 486] width 132 height 15
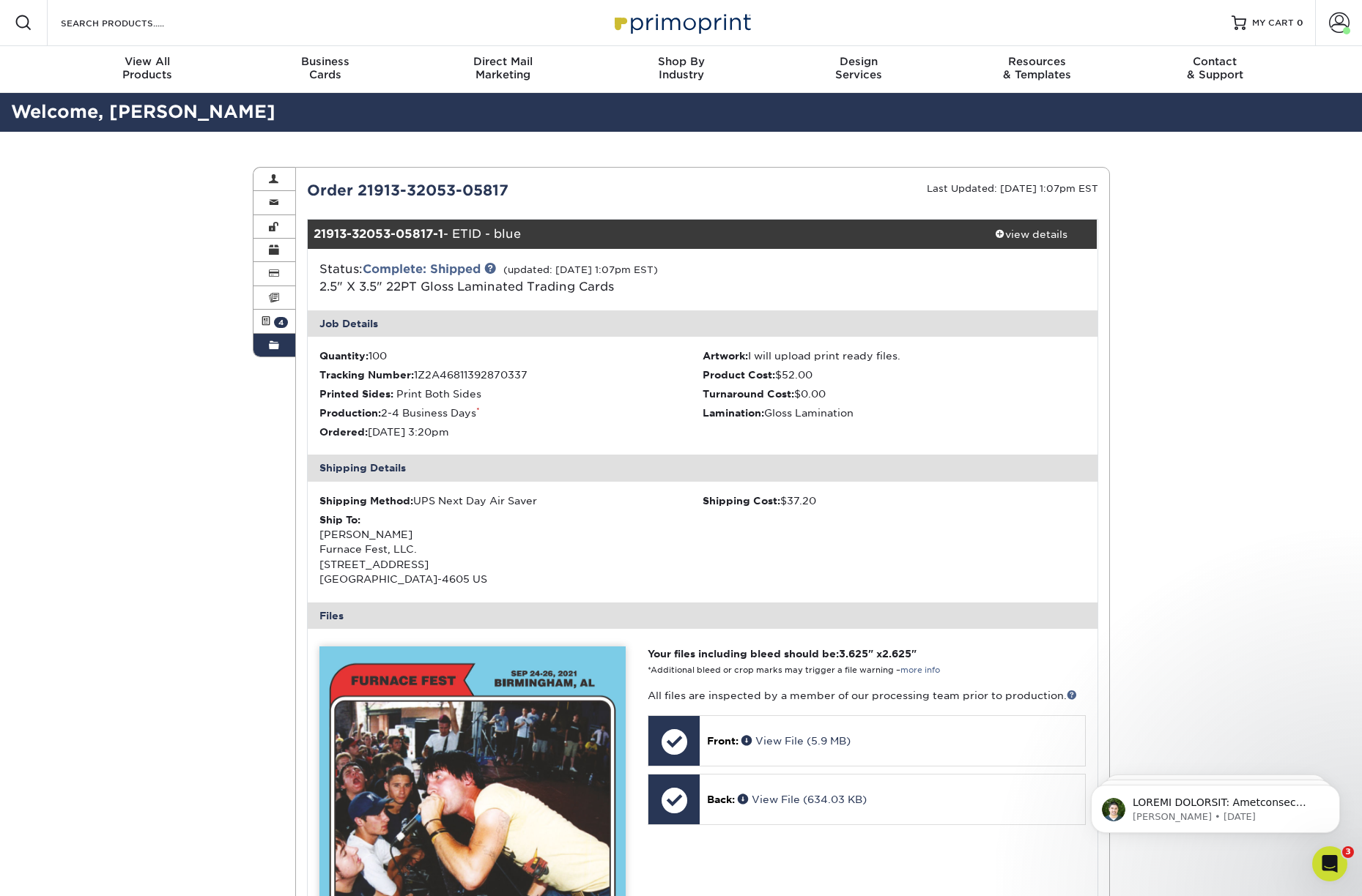
scroll to position [2, 0]
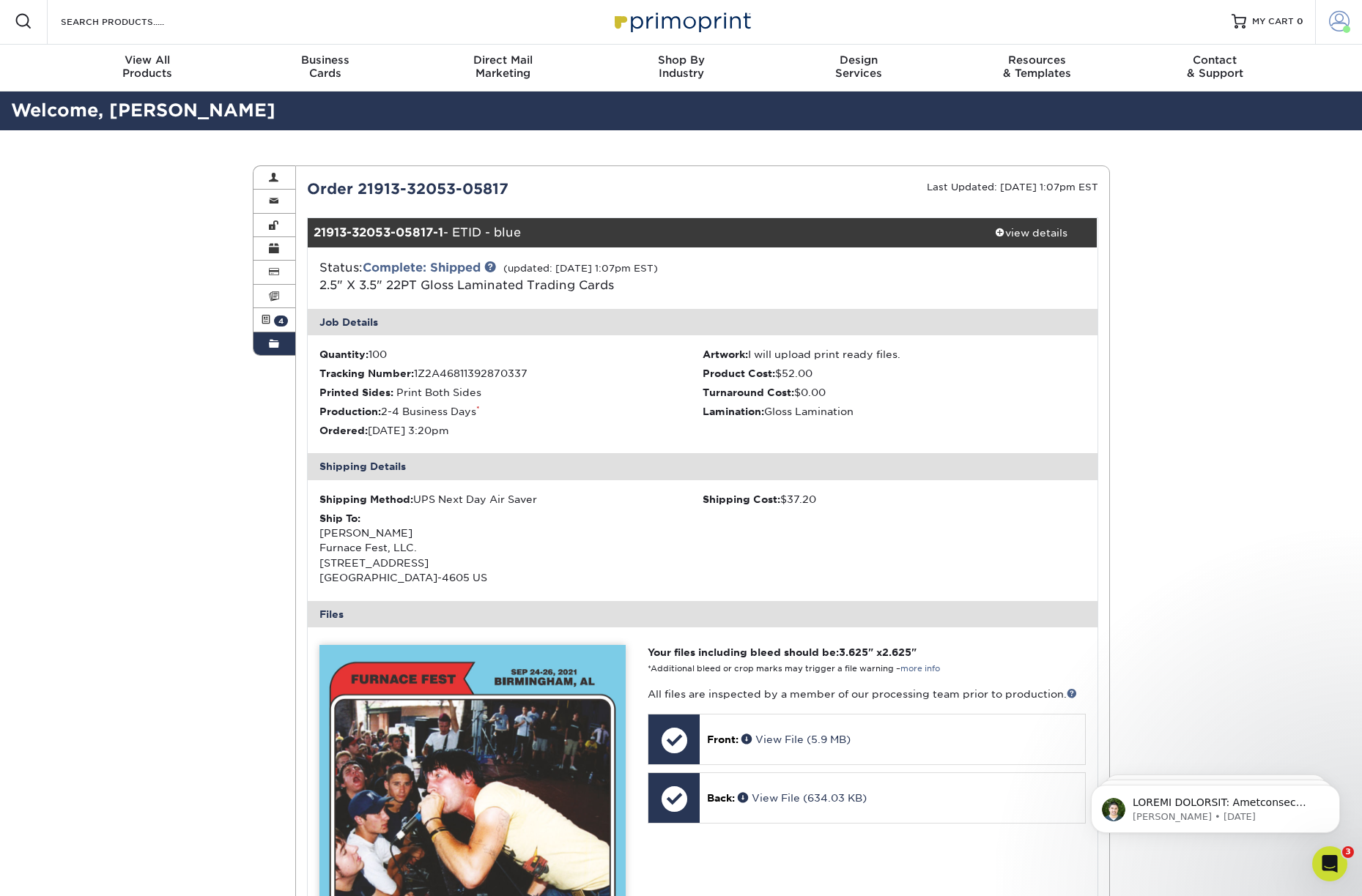
click at [1335, 19] on span at bounding box center [1338, 20] width 20 height 20
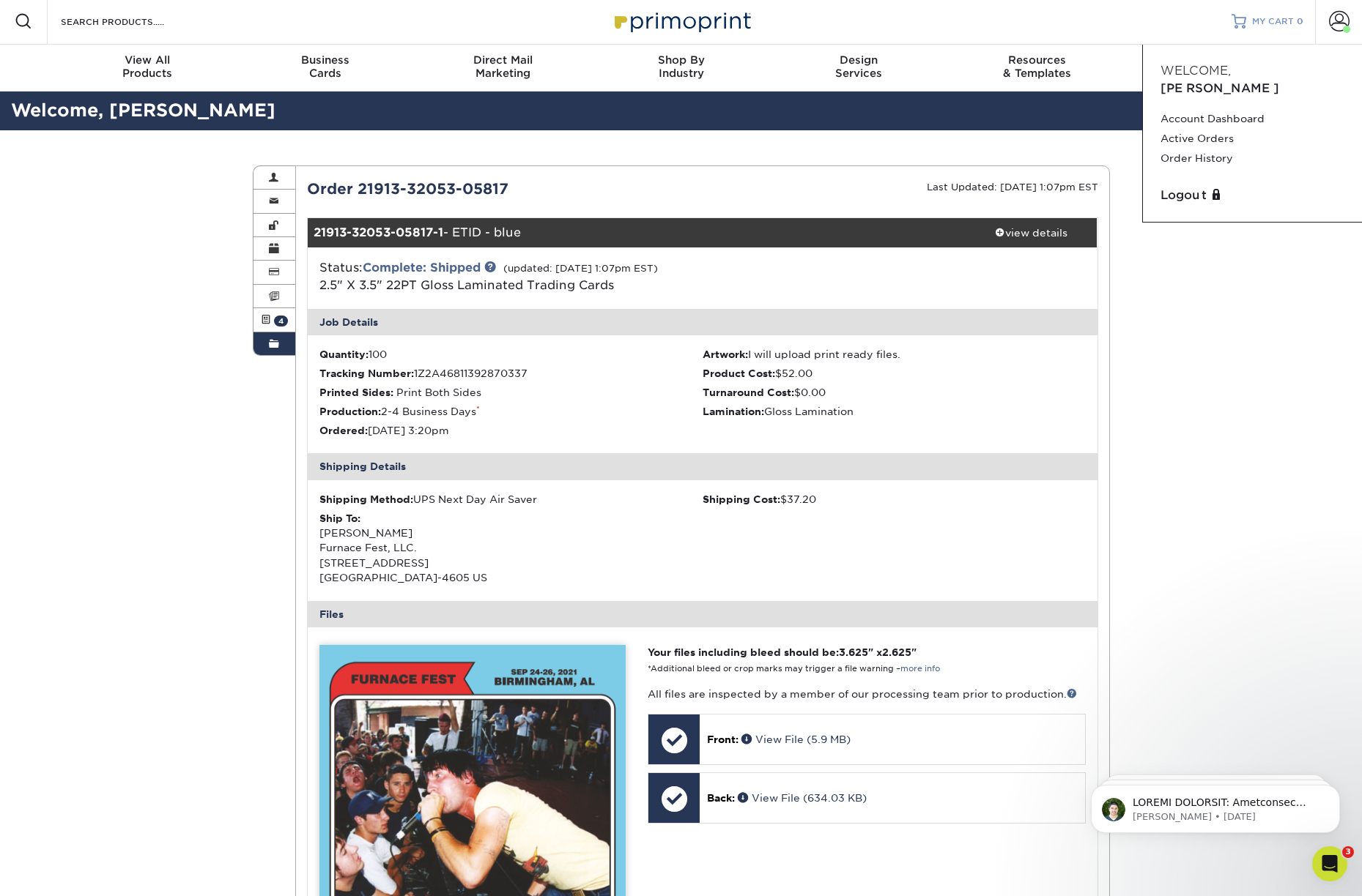
click at [1260, 20] on span "MY CART" at bounding box center [1273, 21] width 42 height 12
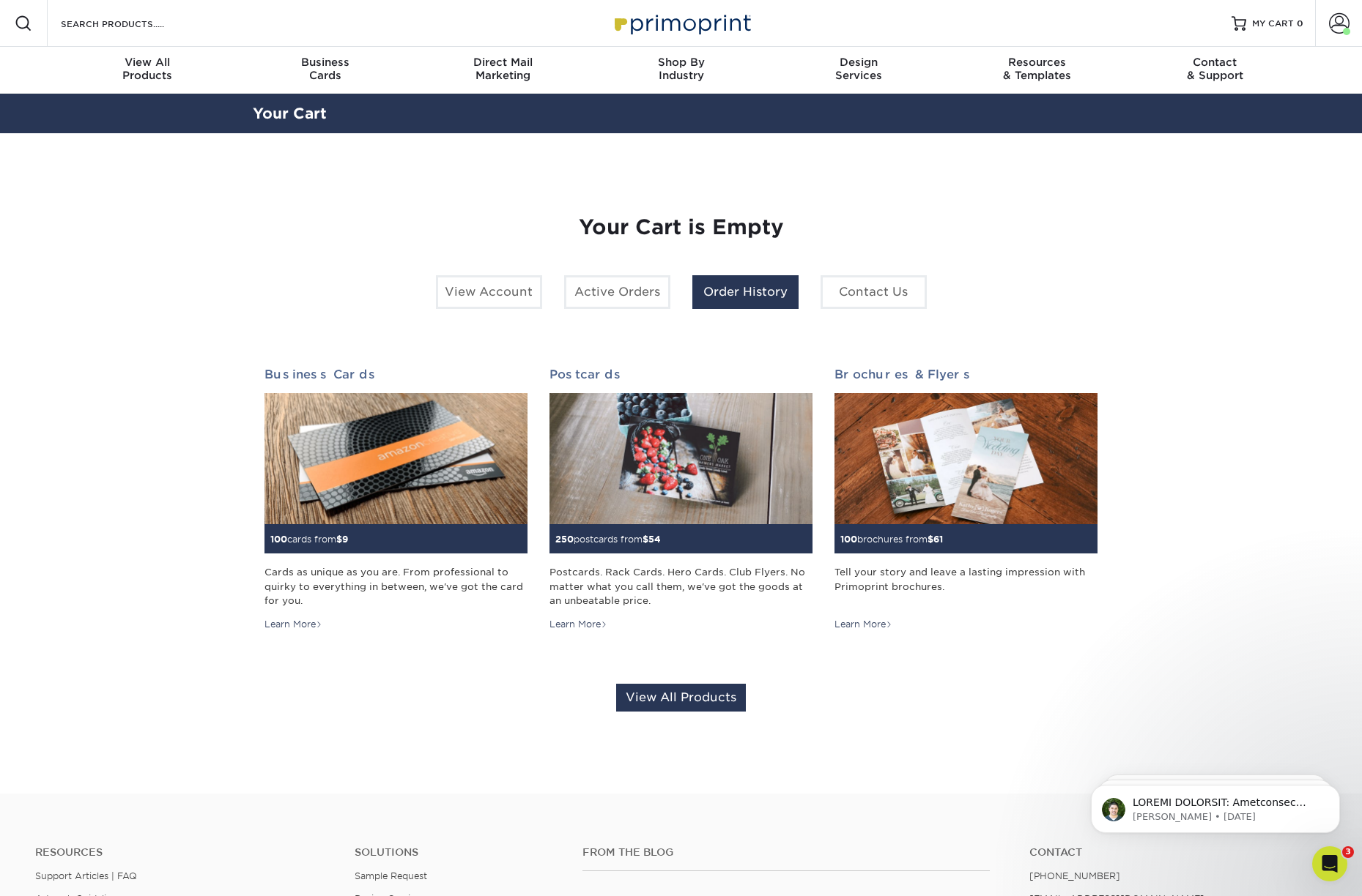
click at [722, 292] on link "Order History" at bounding box center [745, 292] width 107 height 34
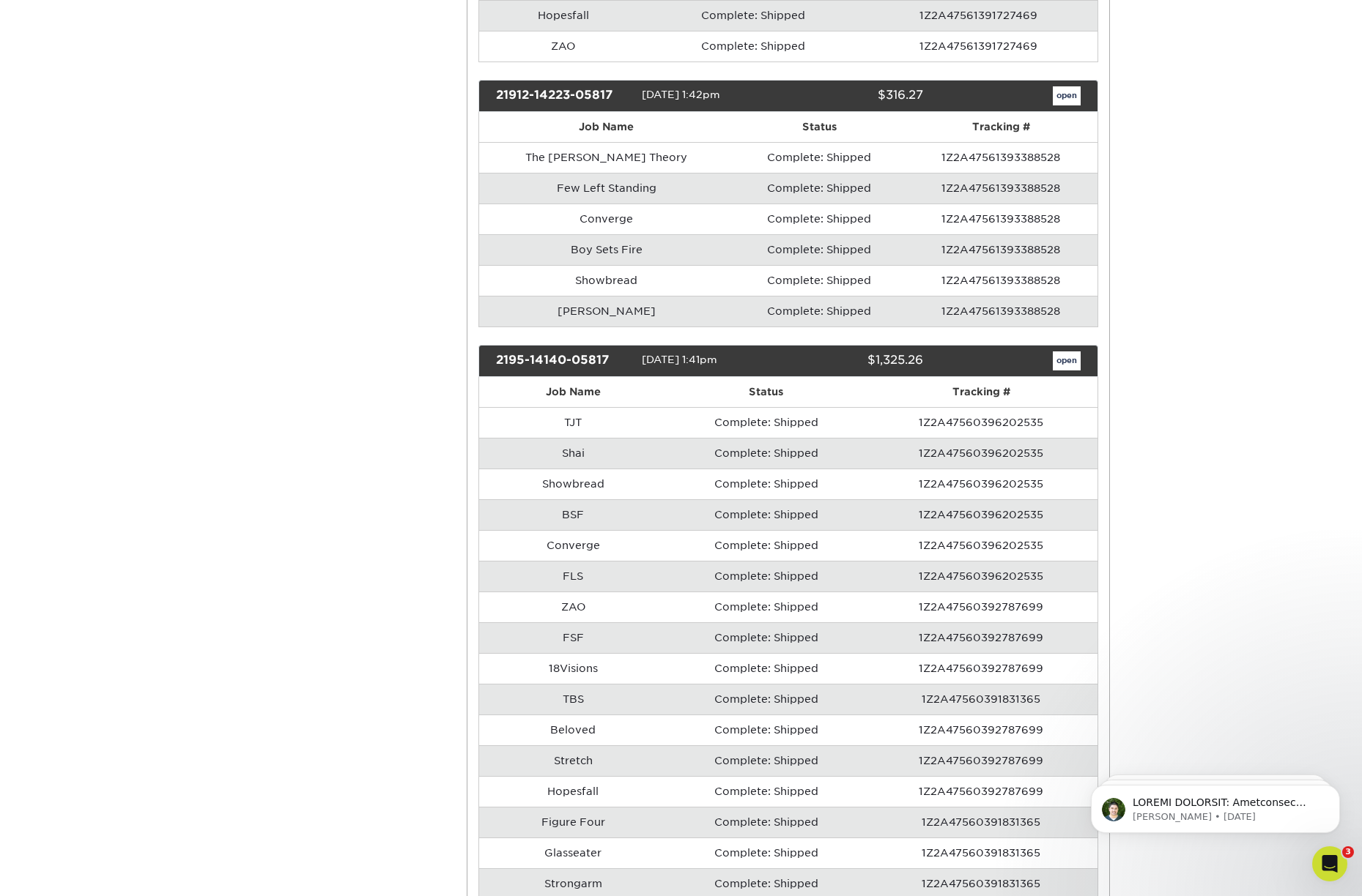
scroll to position [5018, 0]
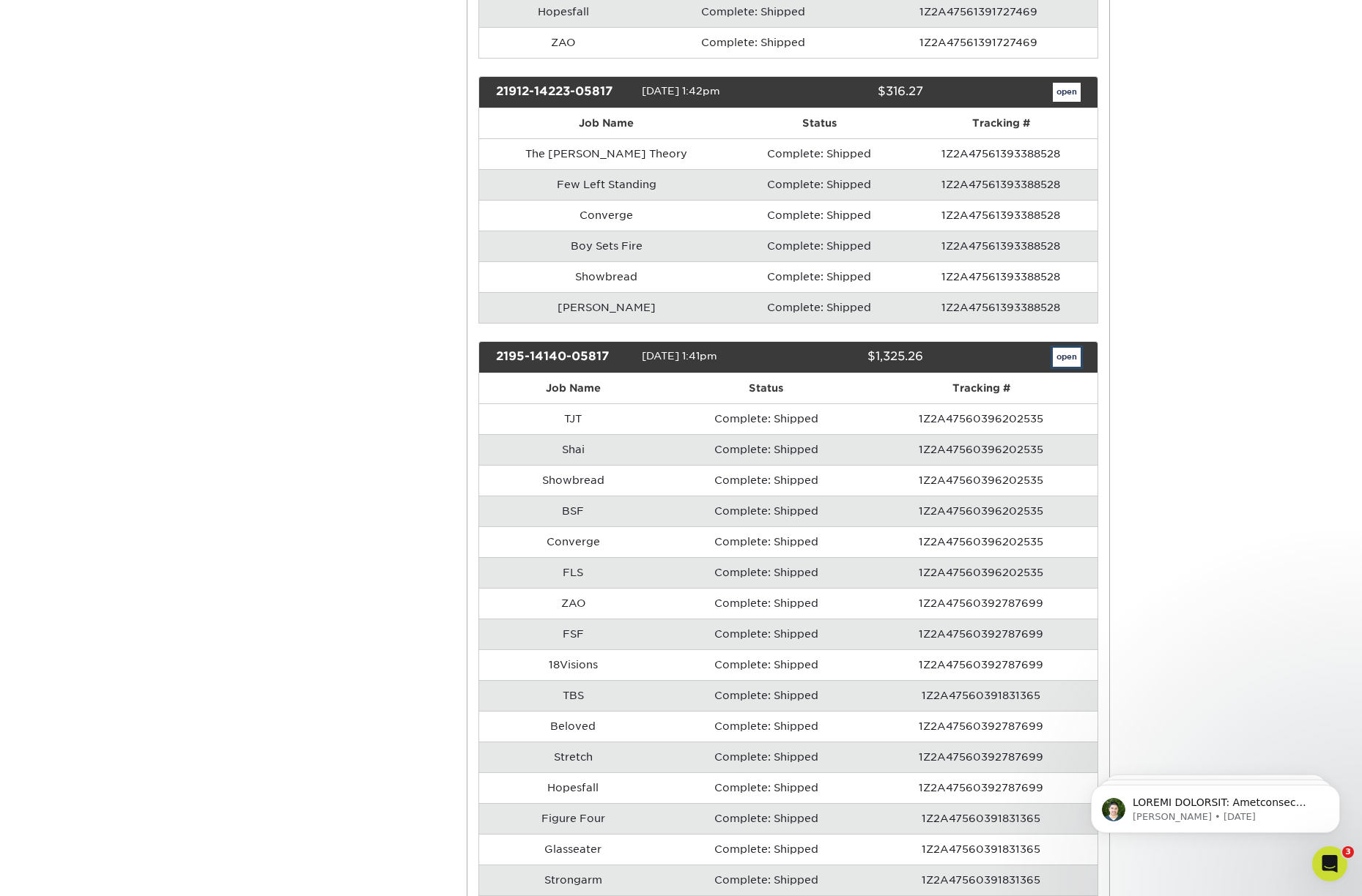
click at [1059, 355] on link "open" at bounding box center [1067, 357] width 28 height 19
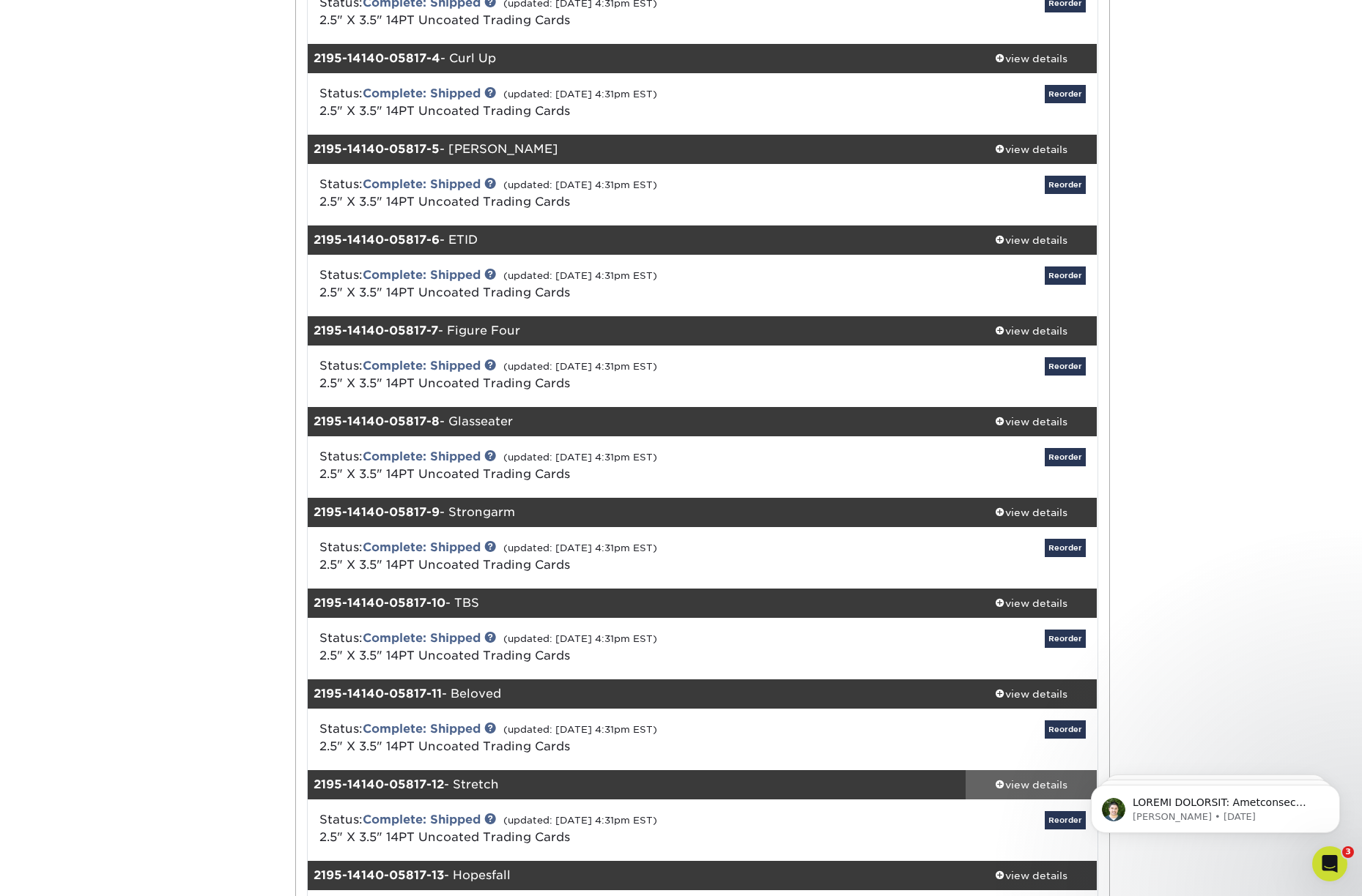
scroll to position [0, 0]
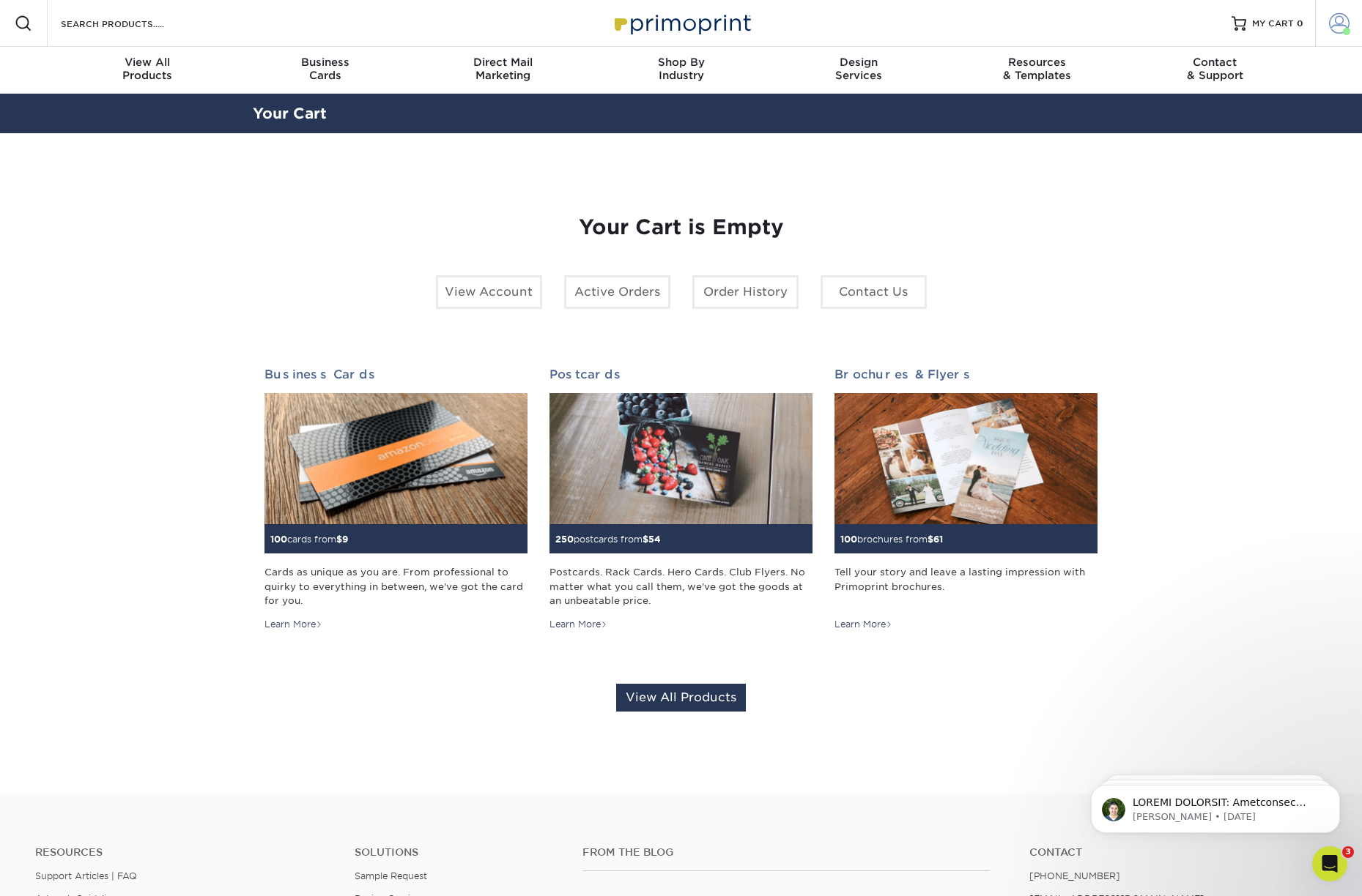
drag, startPoint x: 1332, startPoint y: 24, endPoint x: 1323, endPoint y: 24, distance: 9.0
click at [1332, 24] on span at bounding box center [1338, 23] width 20 height 20
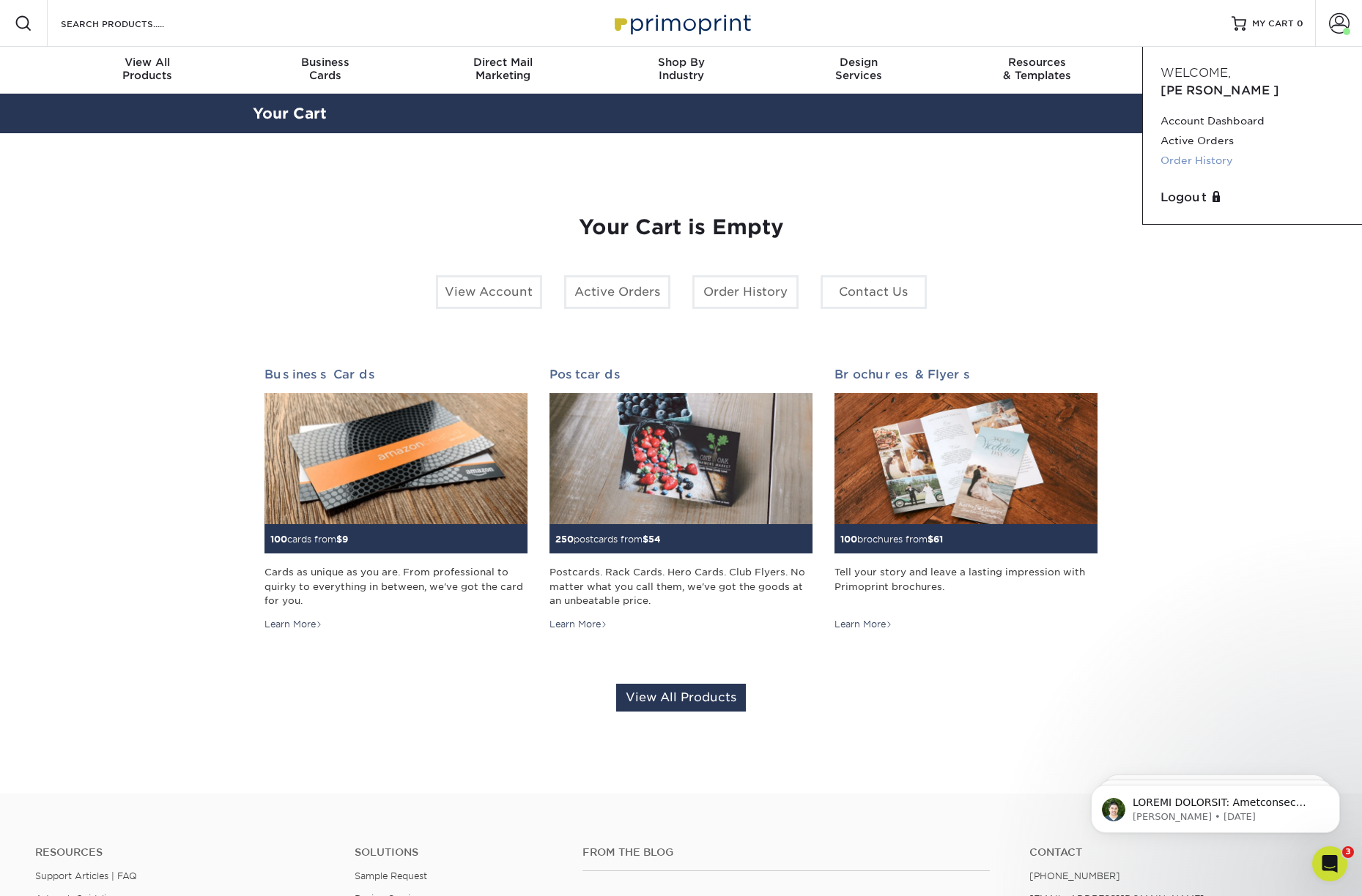
click at [1191, 151] on link "Order History" at bounding box center [1252, 161] width 184 height 20
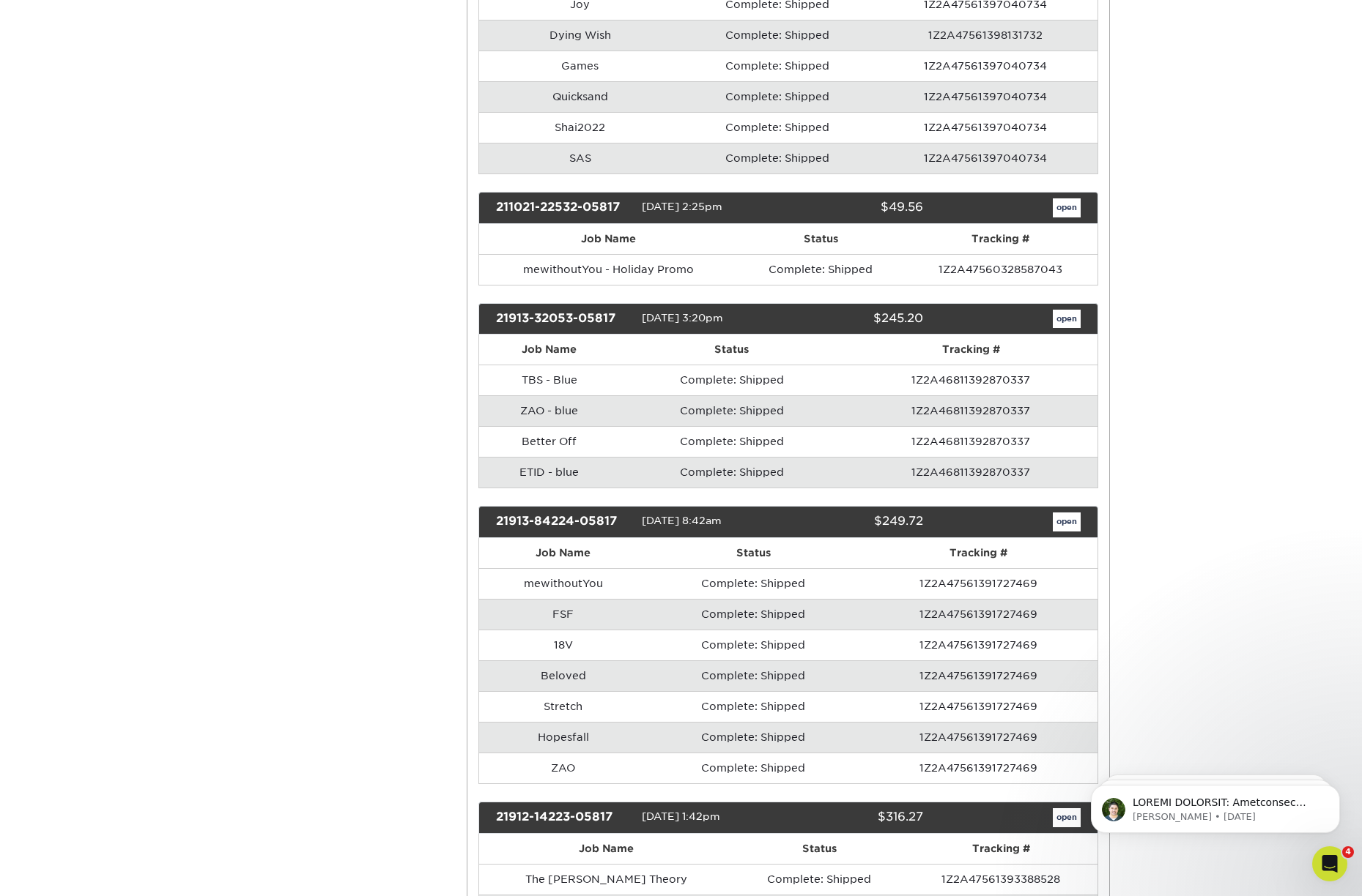
scroll to position [4183, 0]
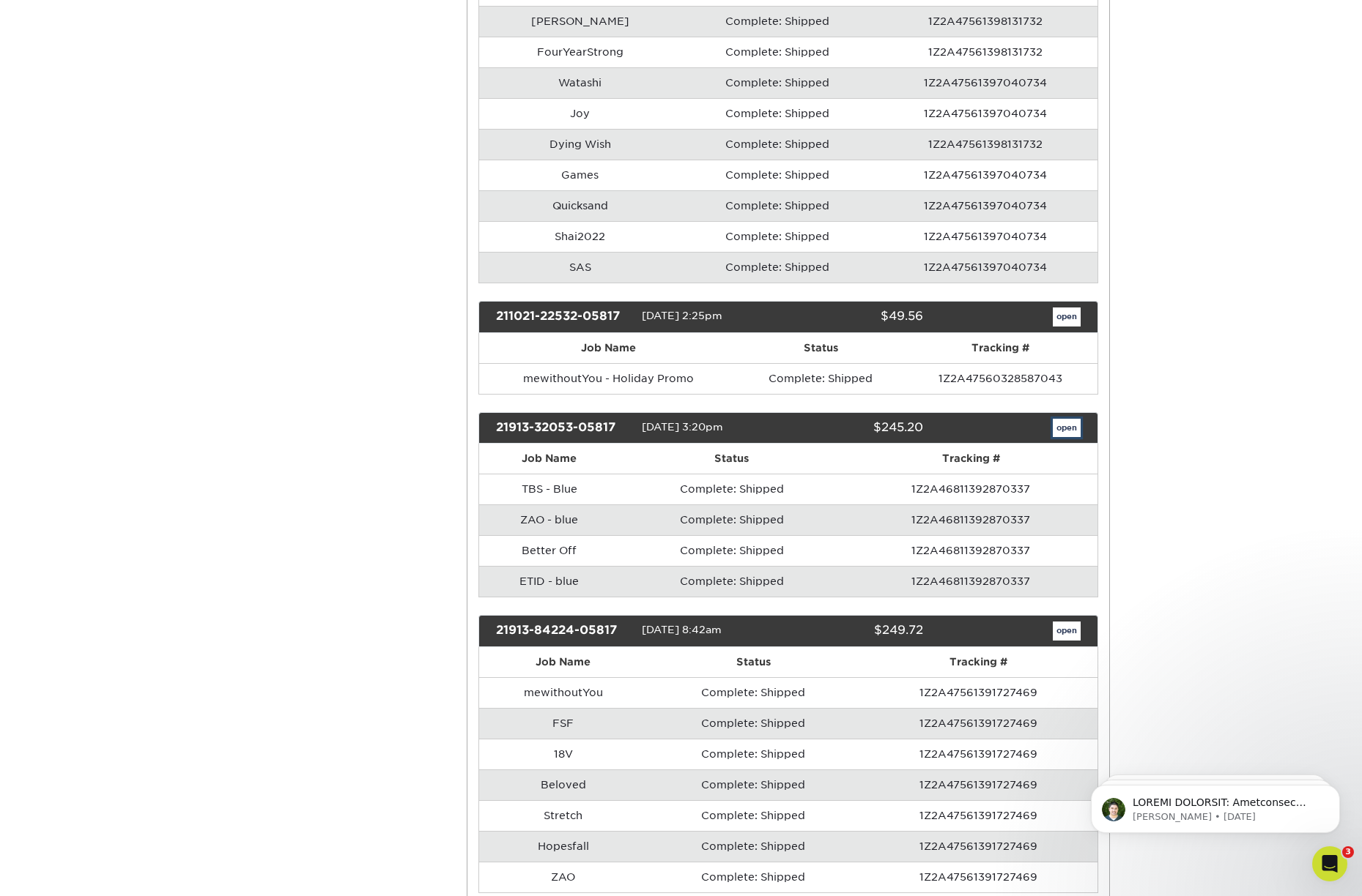
click at [1065, 433] on link "open" at bounding box center [1067, 428] width 28 height 19
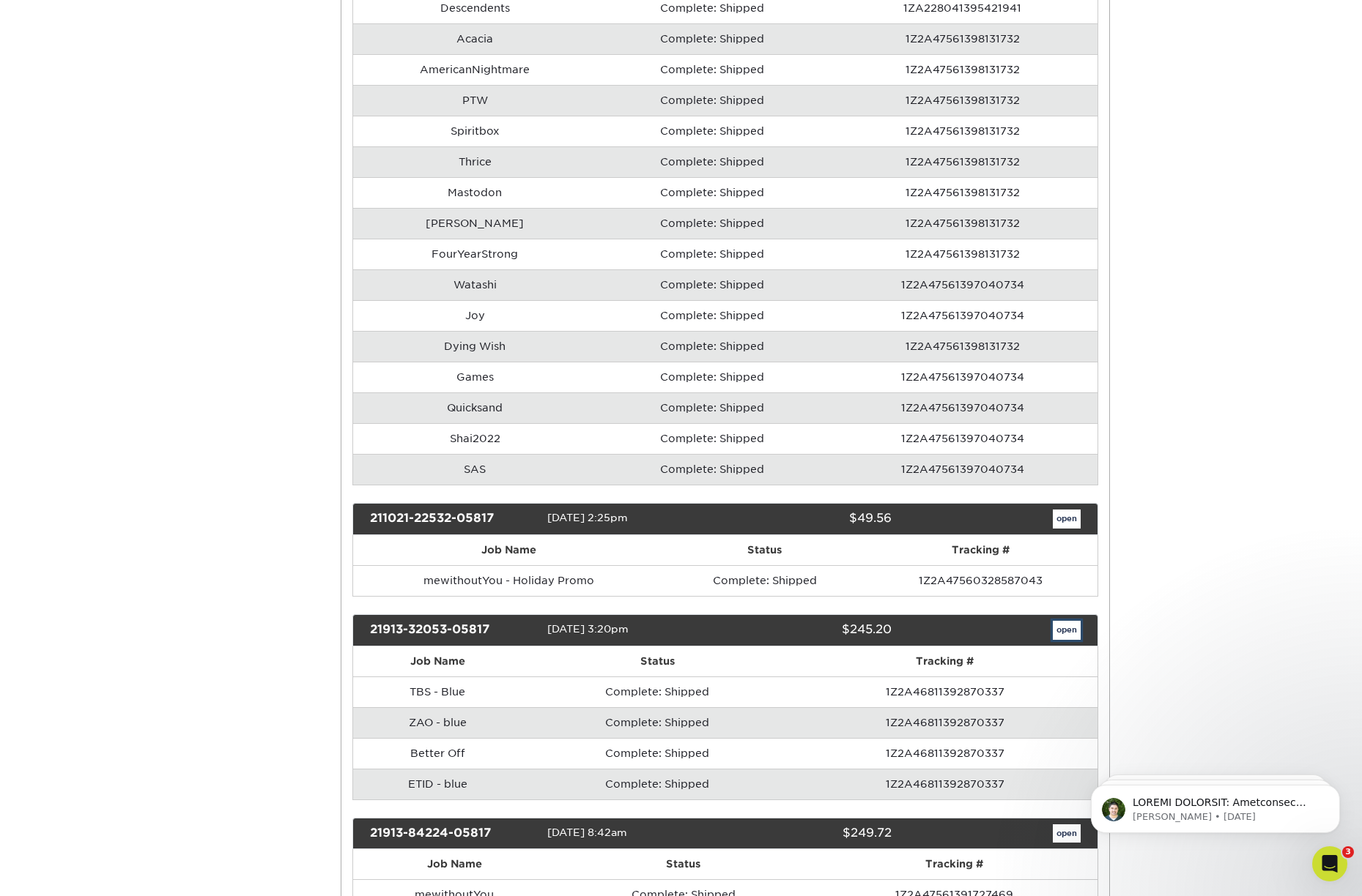
scroll to position [0, 0]
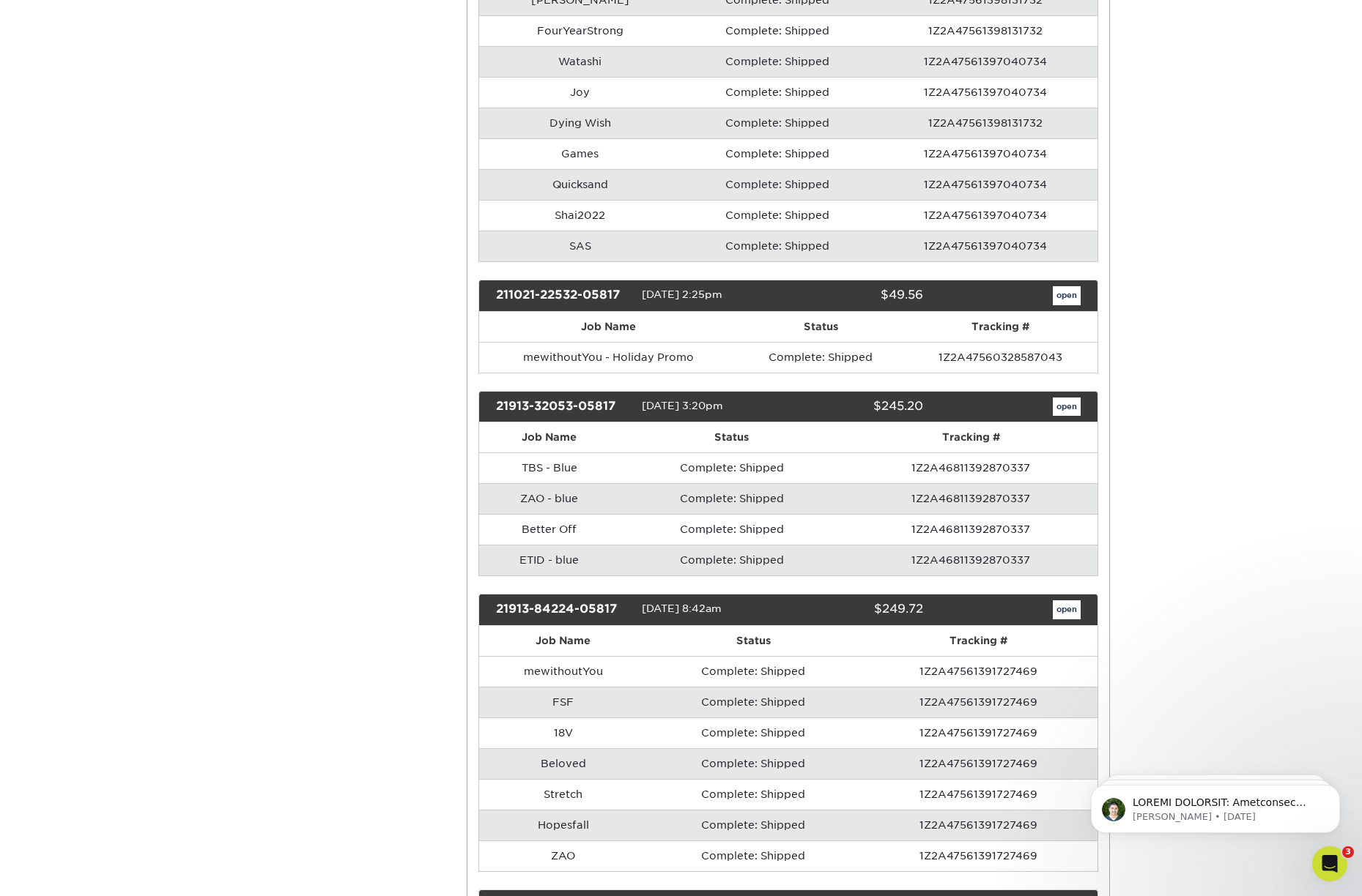
scroll to position [4202, 0]
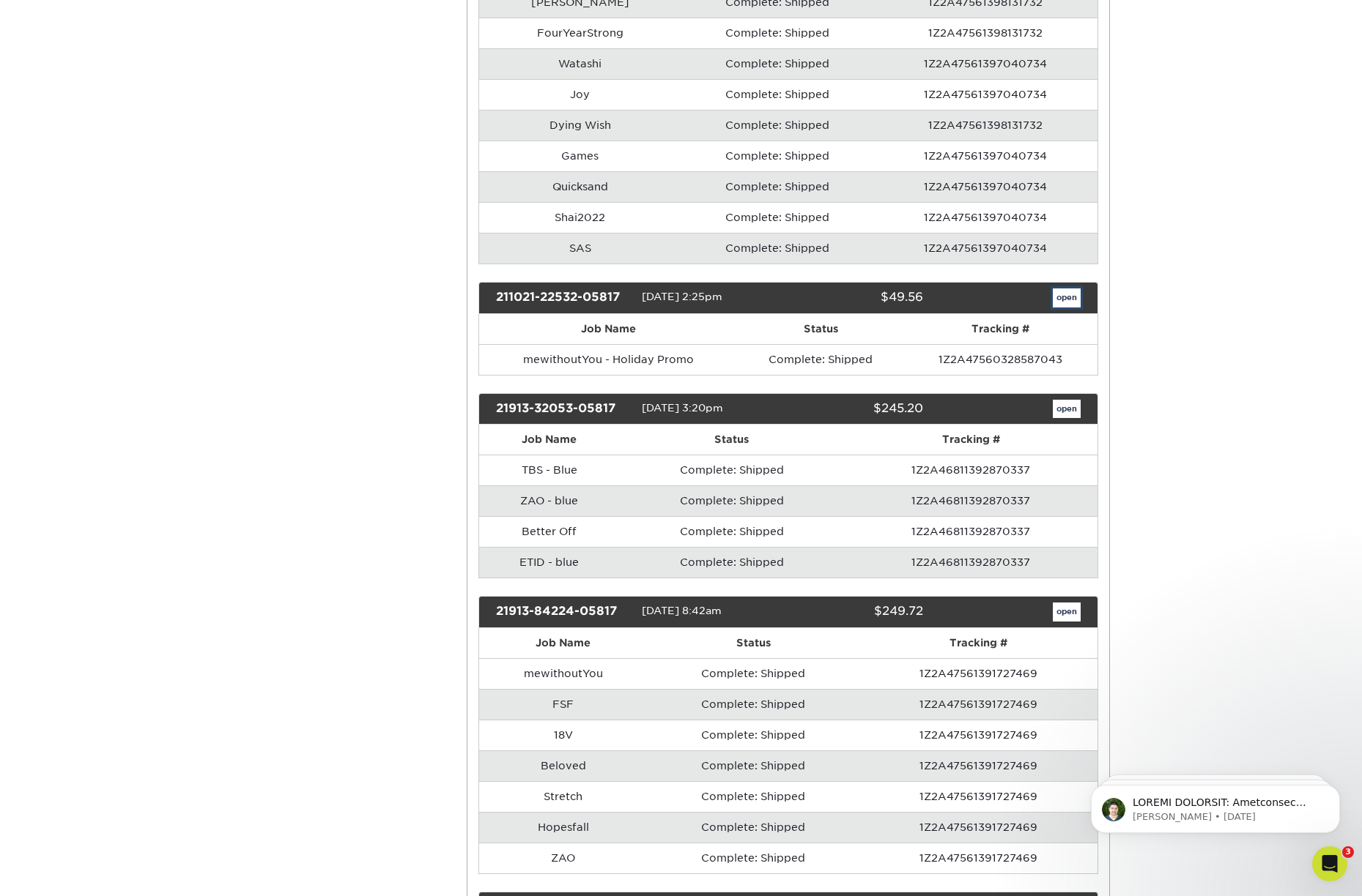
click at [1056, 293] on link "open" at bounding box center [1067, 298] width 28 height 19
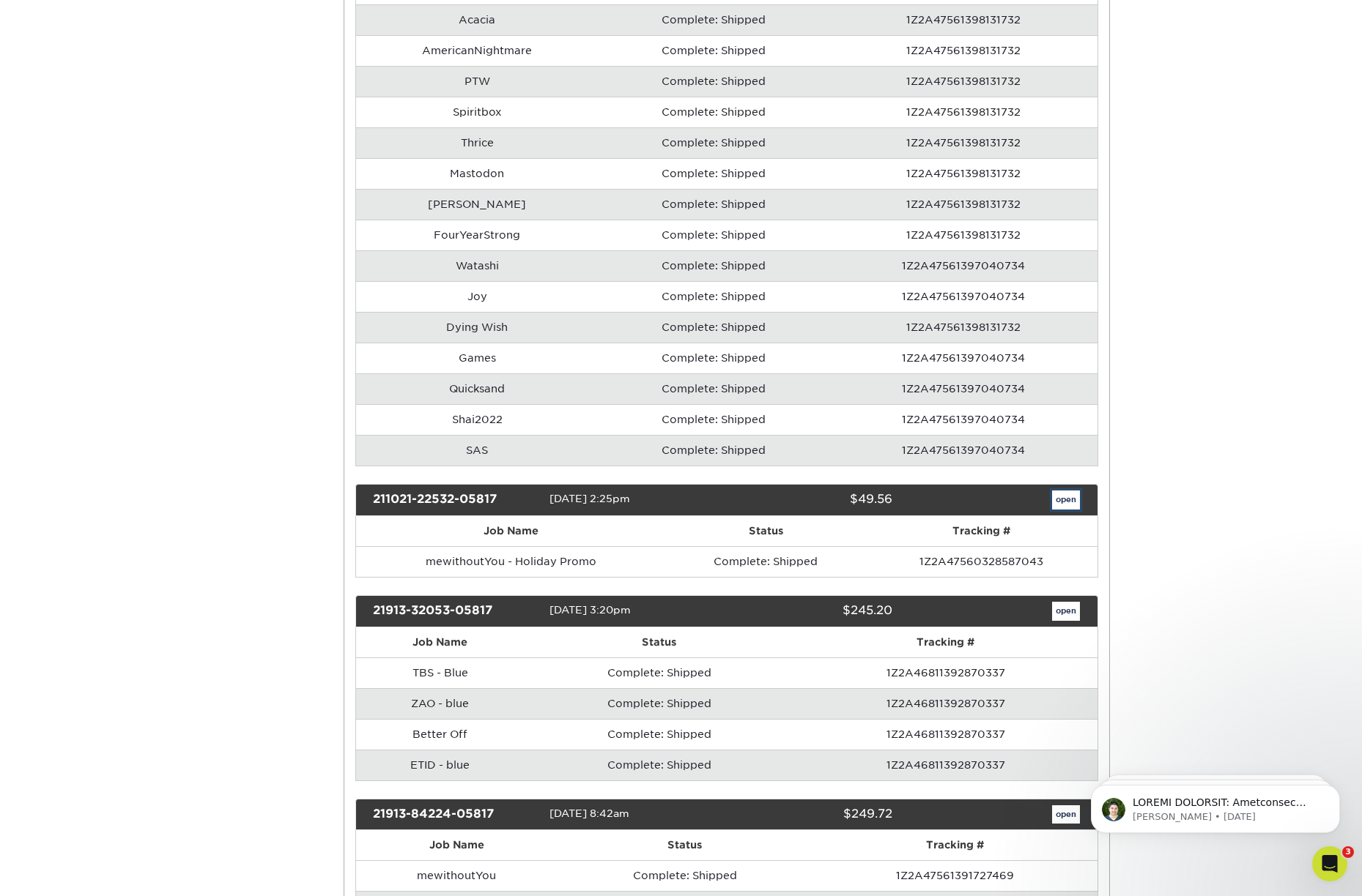
scroll to position [0, 0]
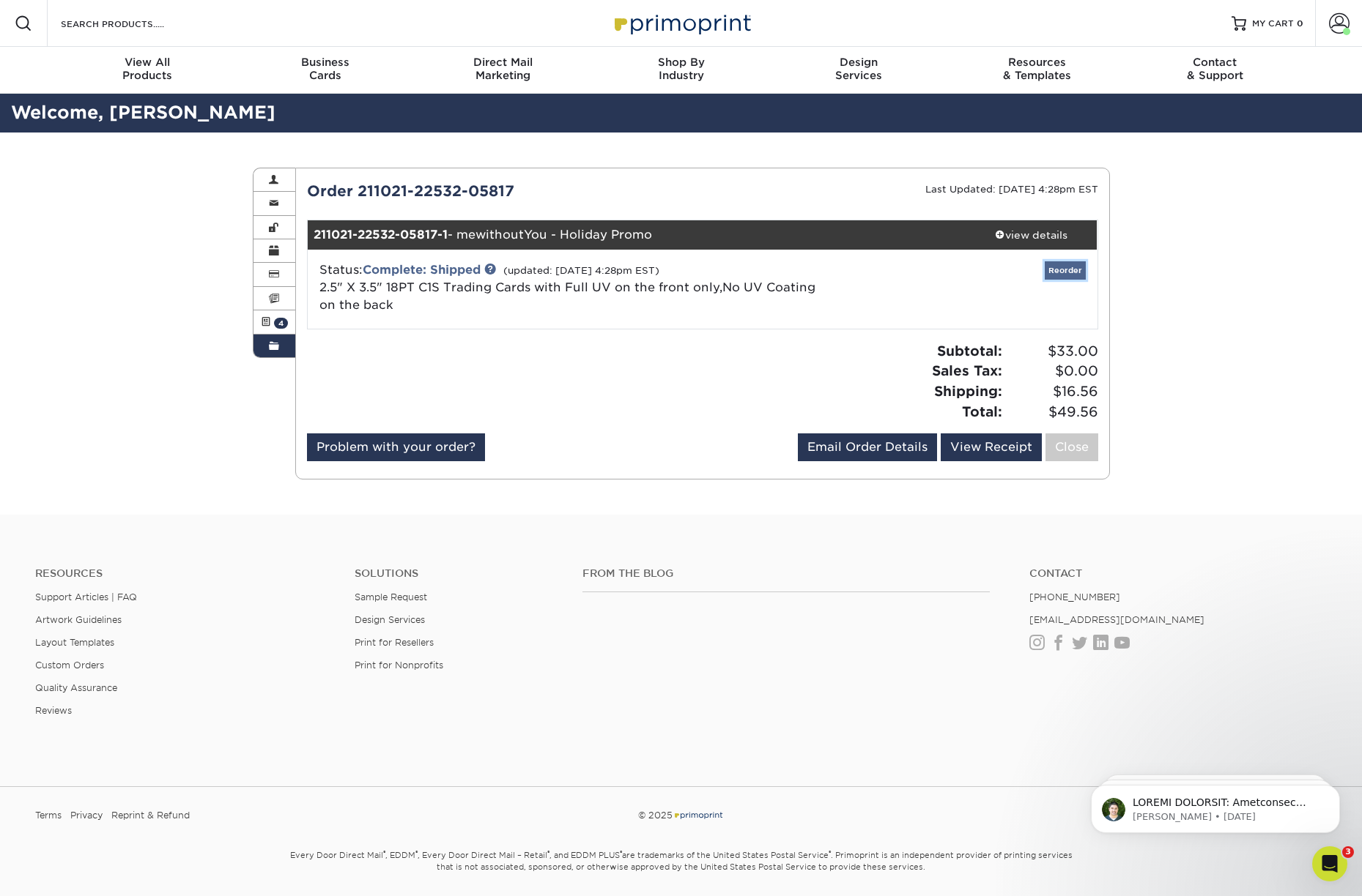
click at [1071, 271] on link "Reorder" at bounding box center [1065, 271] width 41 height 18
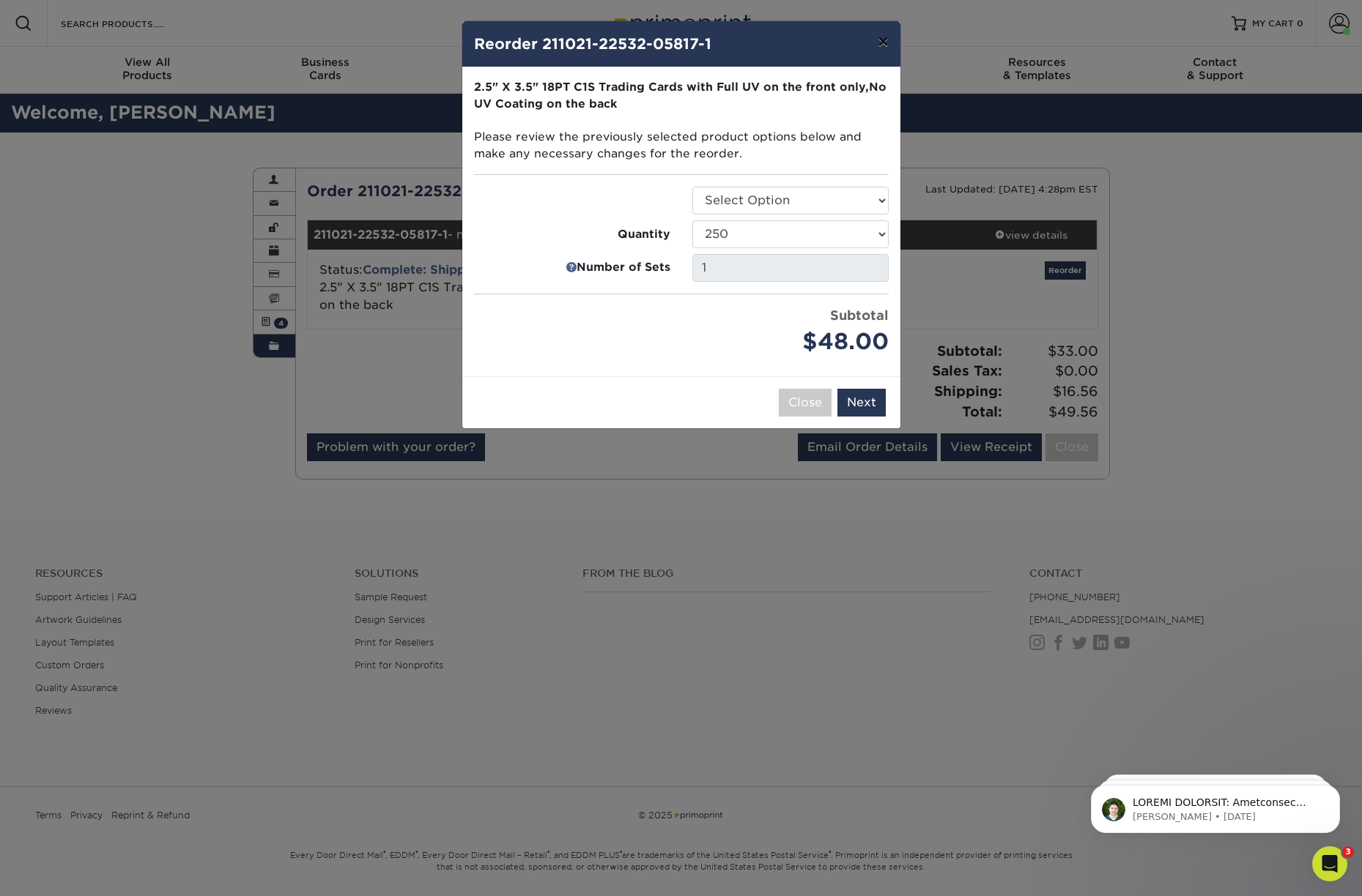
click at [885, 42] on button "×" at bounding box center [882, 42] width 34 height 41
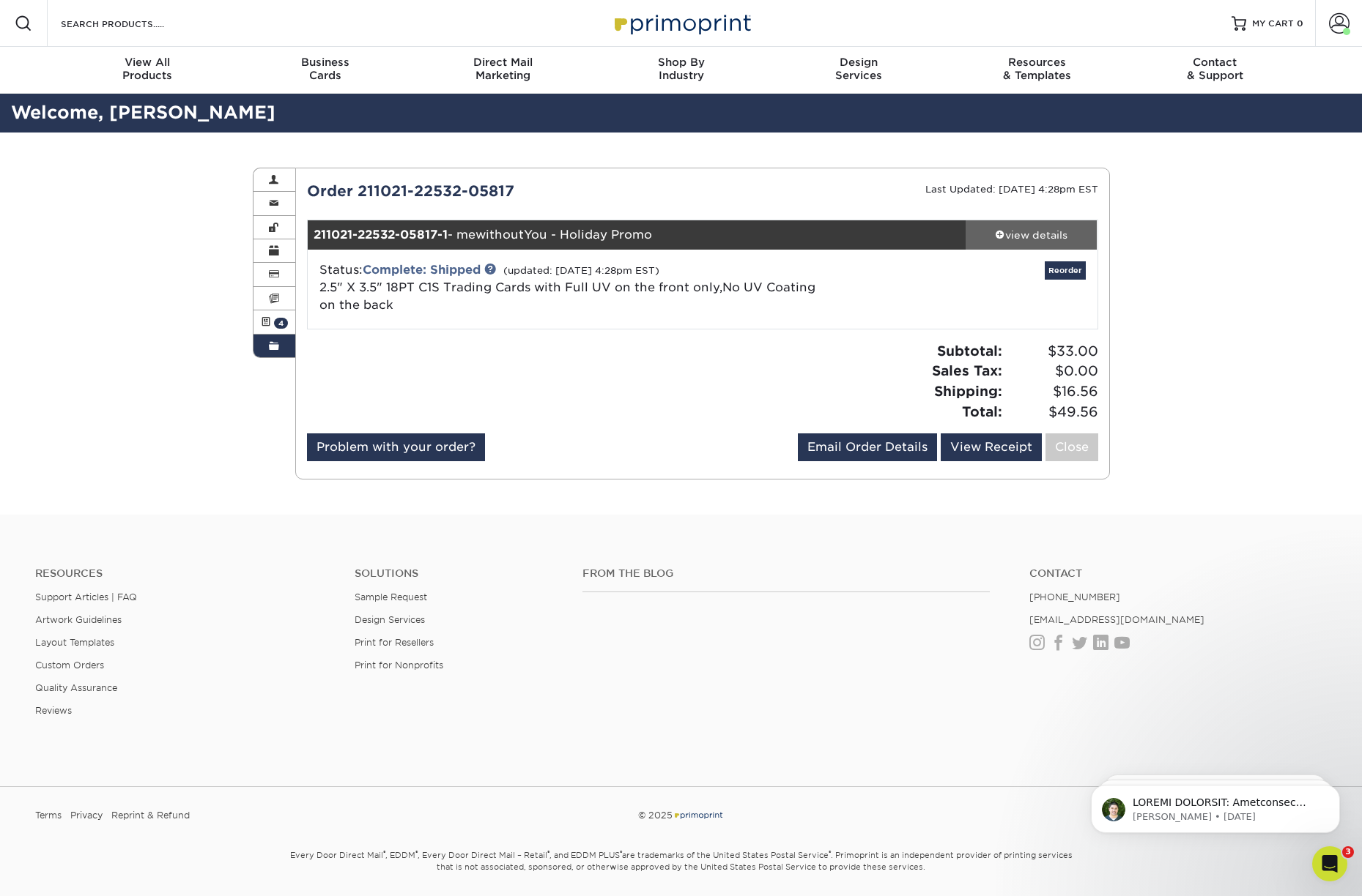
click at [1022, 237] on div "view details" at bounding box center [1031, 235] width 132 height 15
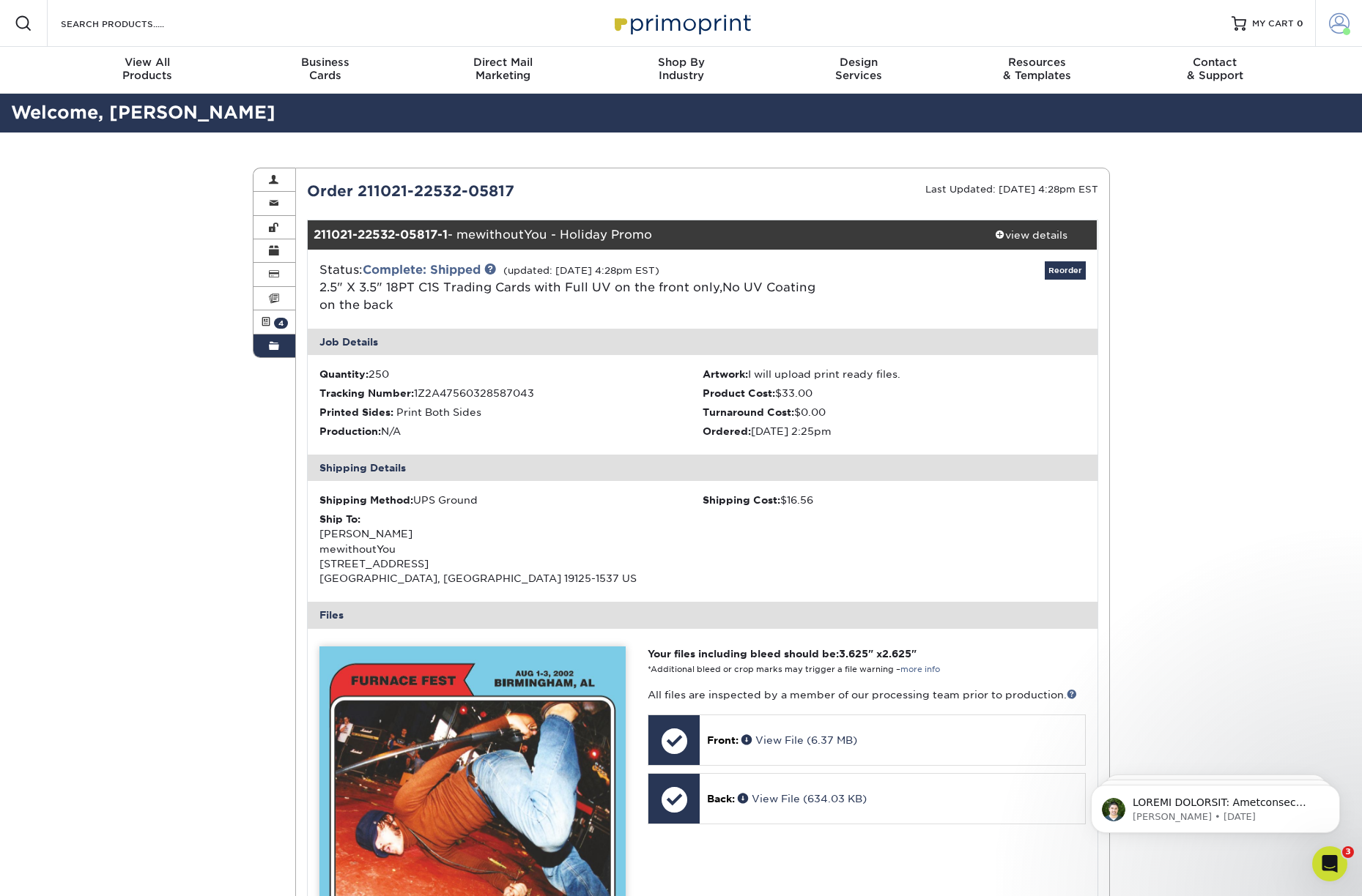
click at [1343, 25] on span at bounding box center [1338, 23] width 20 height 20
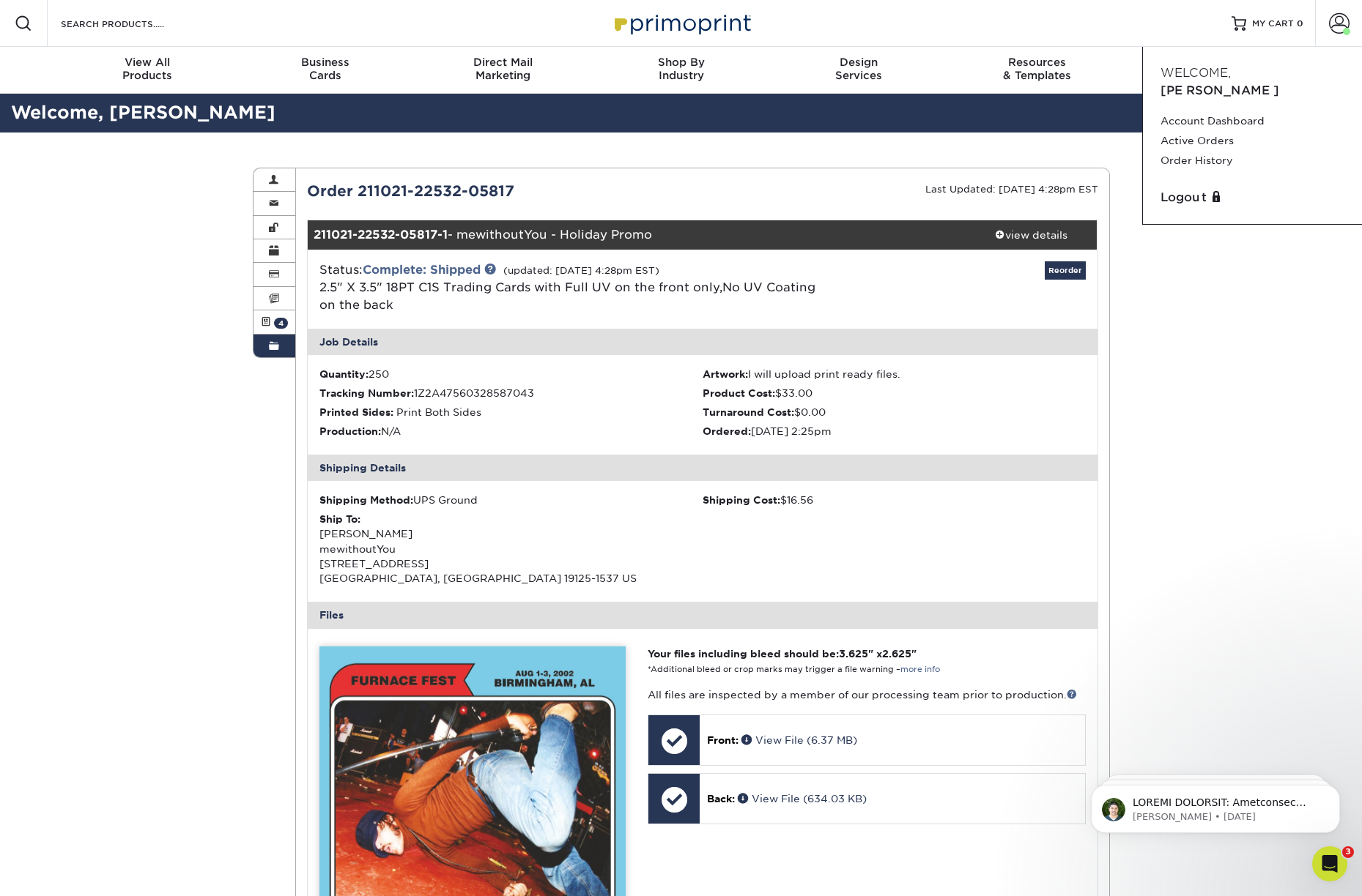
drag, startPoint x: 1218, startPoint y: 331, endPoint x: 1219, endPoint y: 312, distance: 19.0
click at [1218, 328] on div "Order History Account Overview Contact Information Change Password Address Book…" at bounding box center [681, 781] width 1362 height 1298
